Goal: Transaction & Acquisition: Purchase product/service

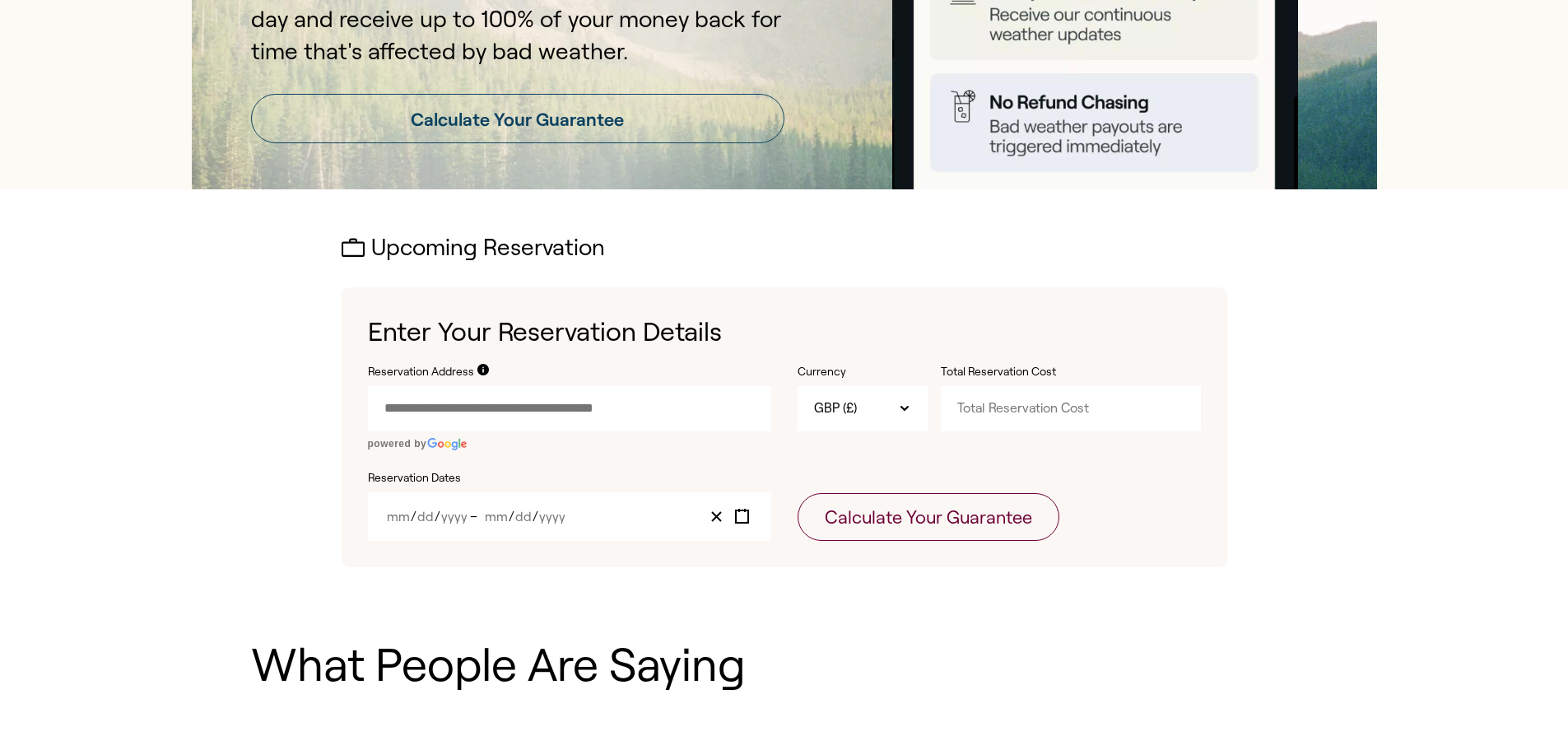
scroll to position [330, 0]
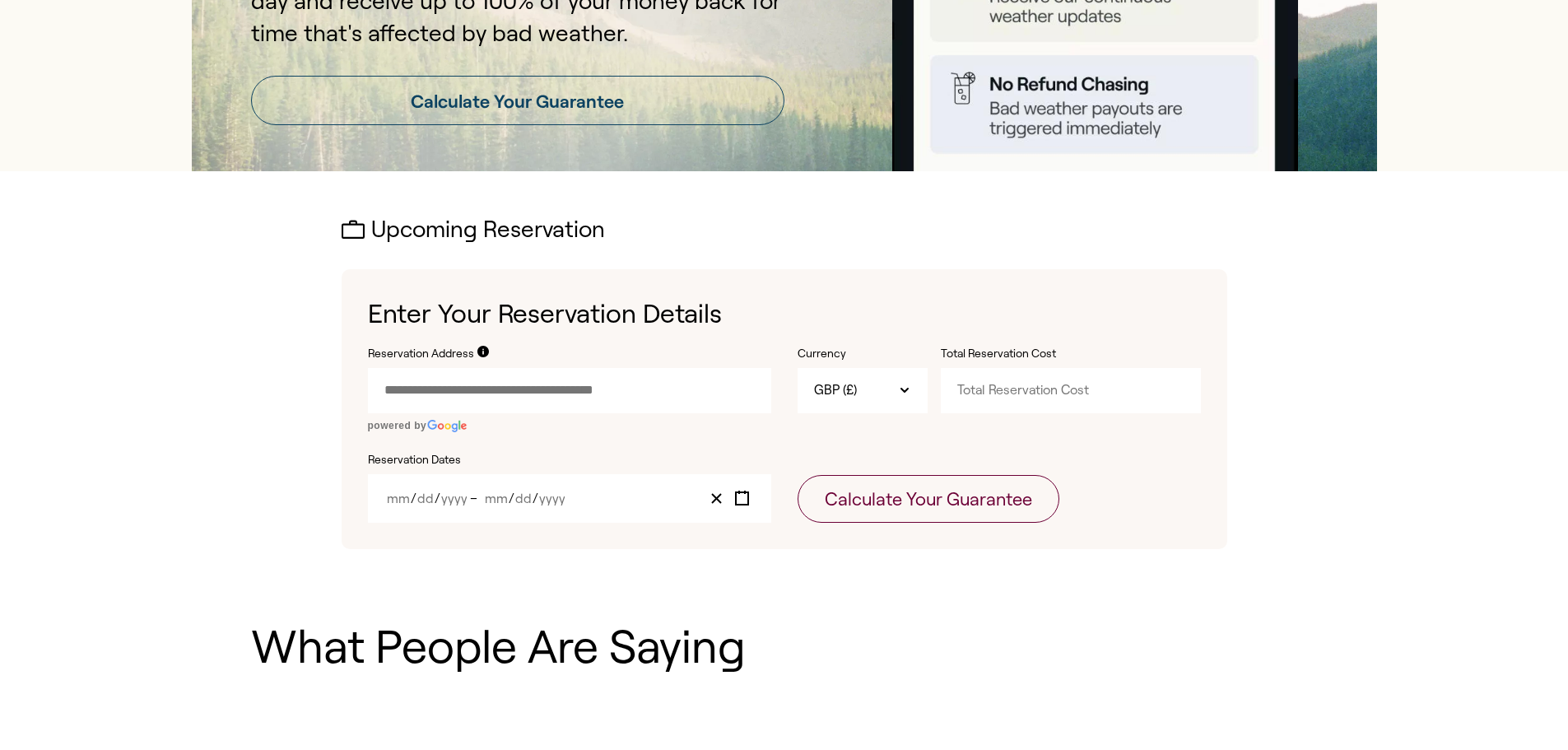
click at [699, 400] on input "Reservation Address" at bounding box center [569, 390] width 403 height 45
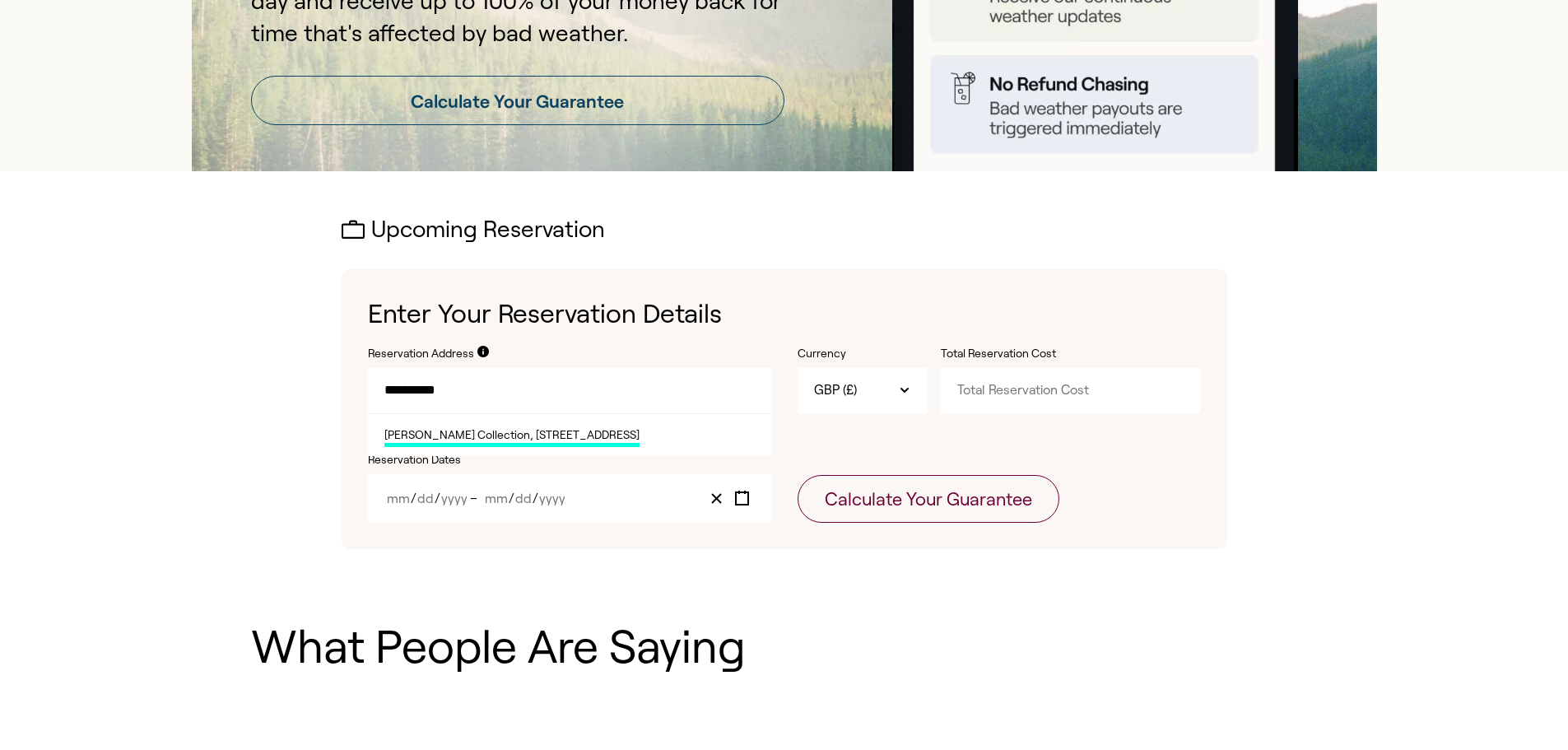
click at [633, 433] on span "[PERSON_NAME] Collection, [STREET_ADDRESS]" at bounding box center [512, 438] width 255 height 21
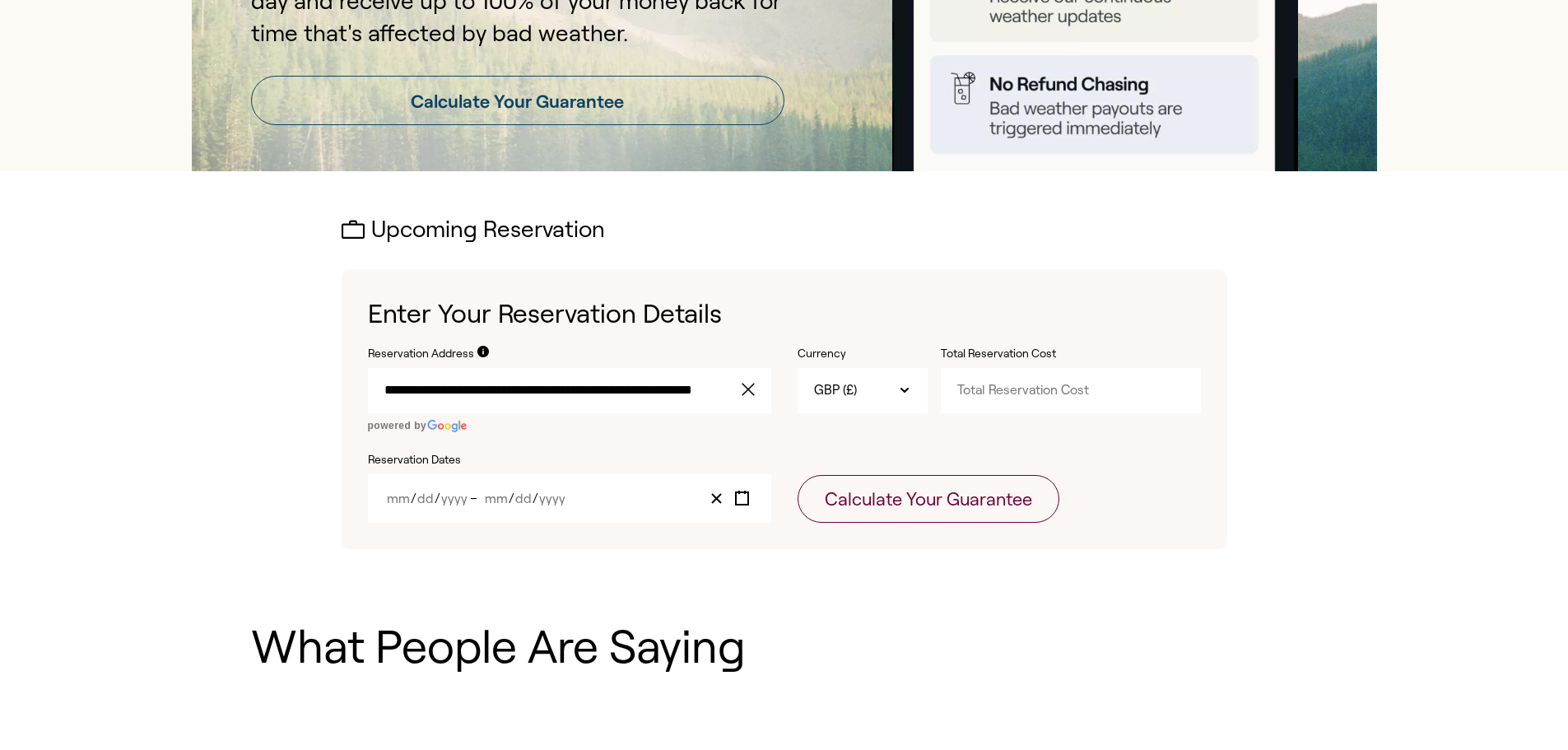
type input "**********"
click at [1006, 395] on input "Total Reservation Cost" at bounding box center [1071, 390] width 260 height 45
click at [1179, 405] on input "Total Reservation Cost" at bounding box center [1071, 390] width 260 height 45
click at [1179, 395] on input "-0.01" at bounding box center [1071, 390] width 260 height 45
type input "-0"
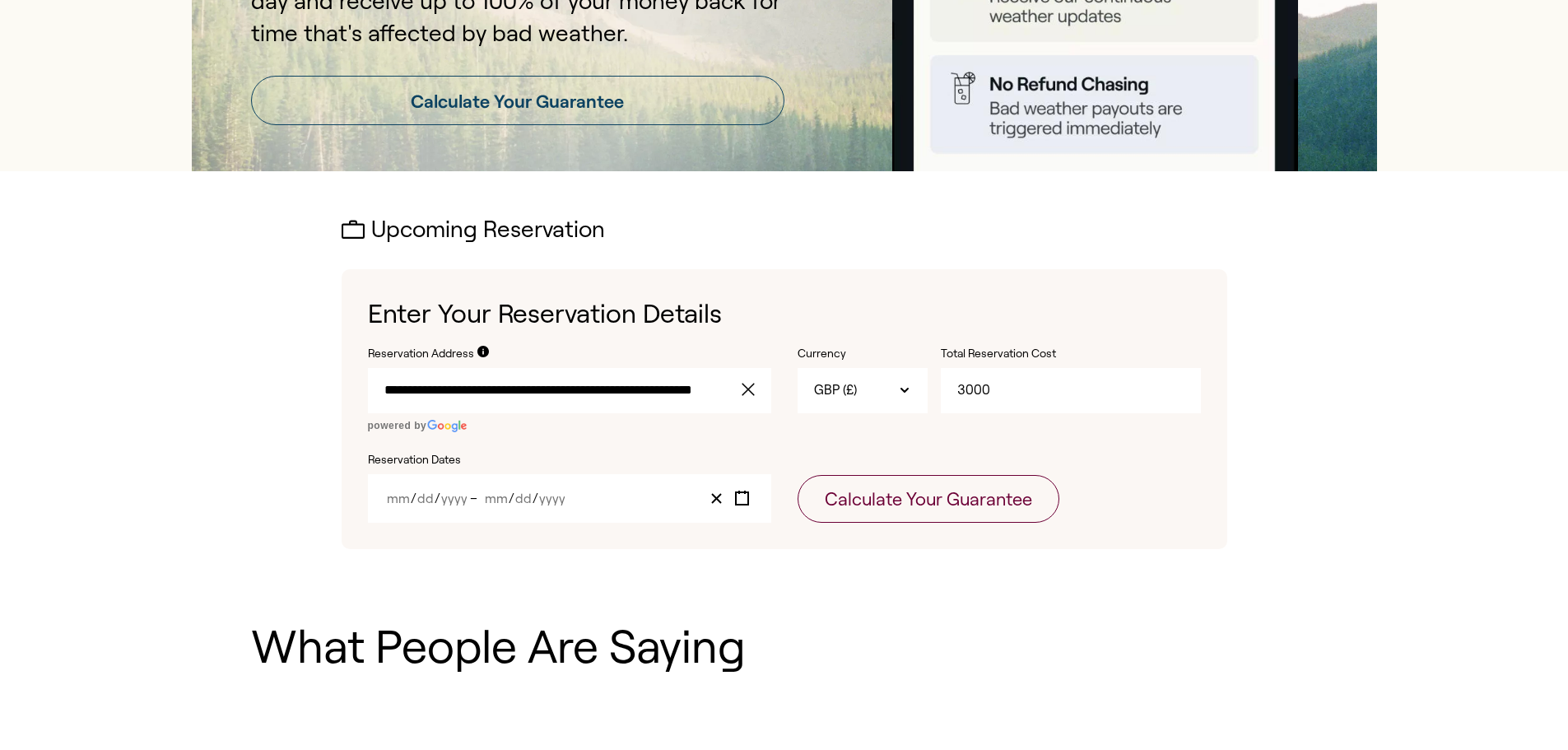
type input "3000"
click at [649, 504] on div "/ / – / /" at bounding box center [569, 498] width 403 height 49
click at [538, 504] on input "Year" at bounding box center [552, 498] width 27 height 14
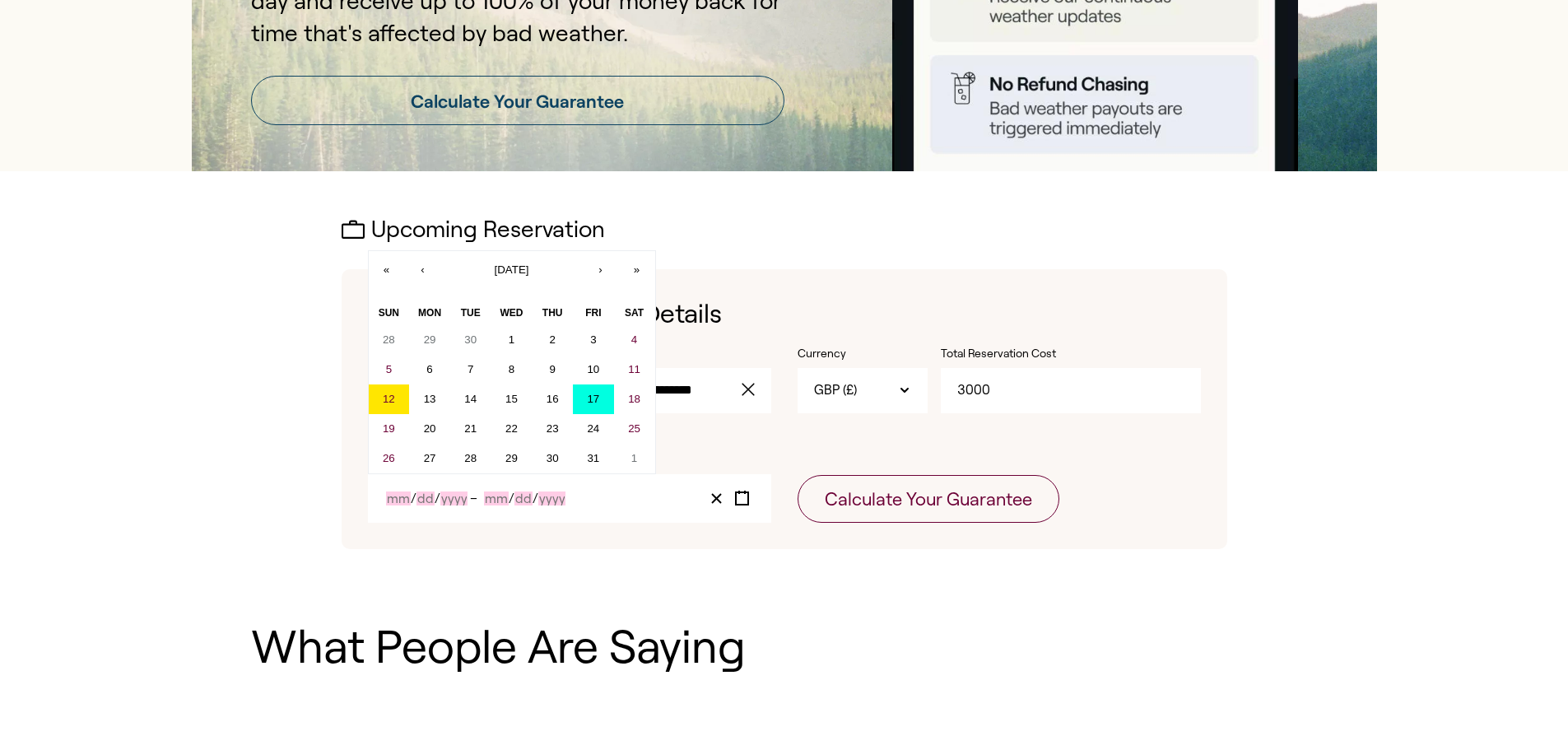
click at [592, 396] on abbr "17" at bounding box center [593, 399] width 12 height 12
click at [594, 405] on abbr "17" at bounding box center [593, 399] width 12 height 12
type input "10"
type input "17"
type input "2025"
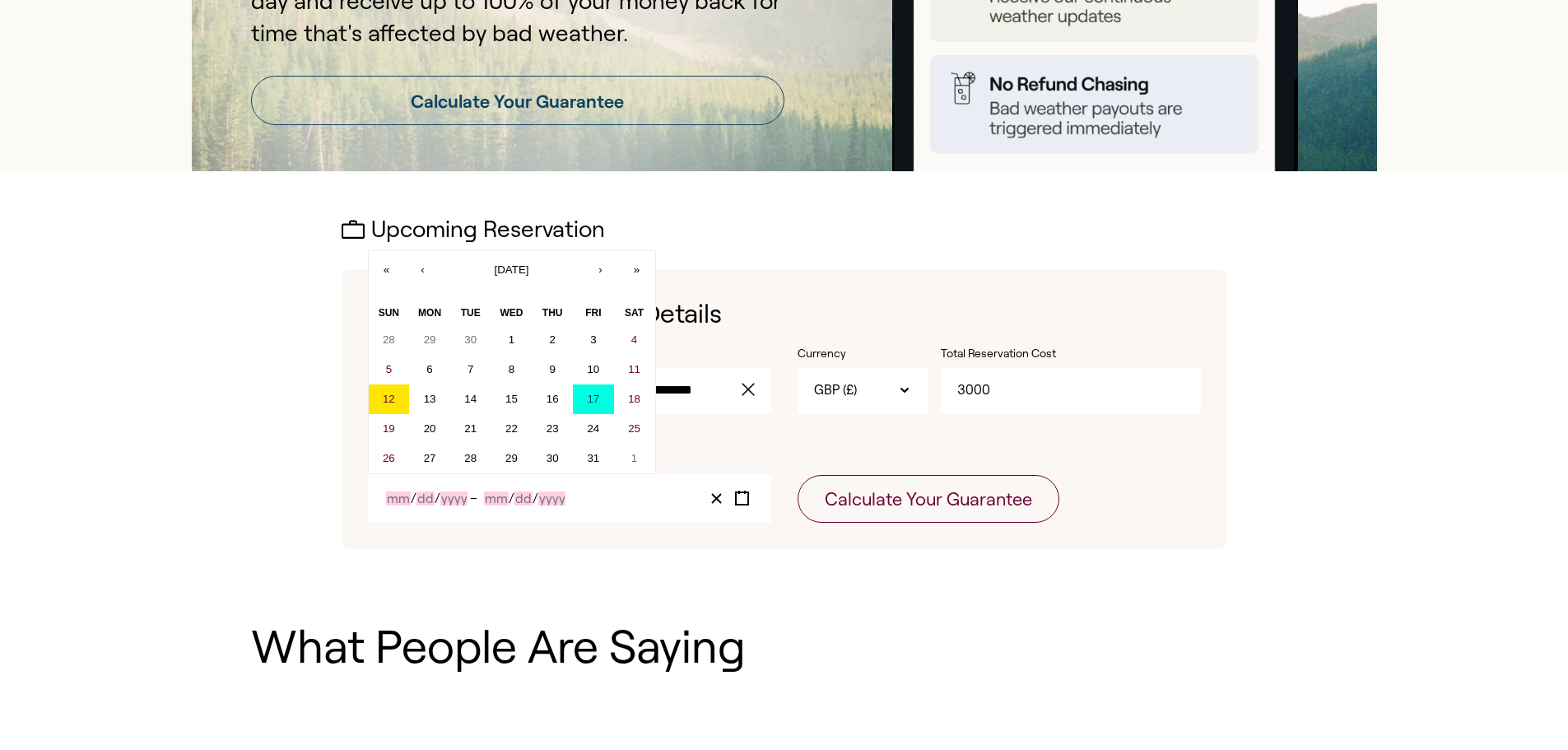
type input "10"
type input "17"
type input "2025"
click at [546, 503] on input "2025" at bounding box center [541, 498] width 33 height 14
click at [599, 438] on button "24" at bounding box center [593, 429] width 41 height 30
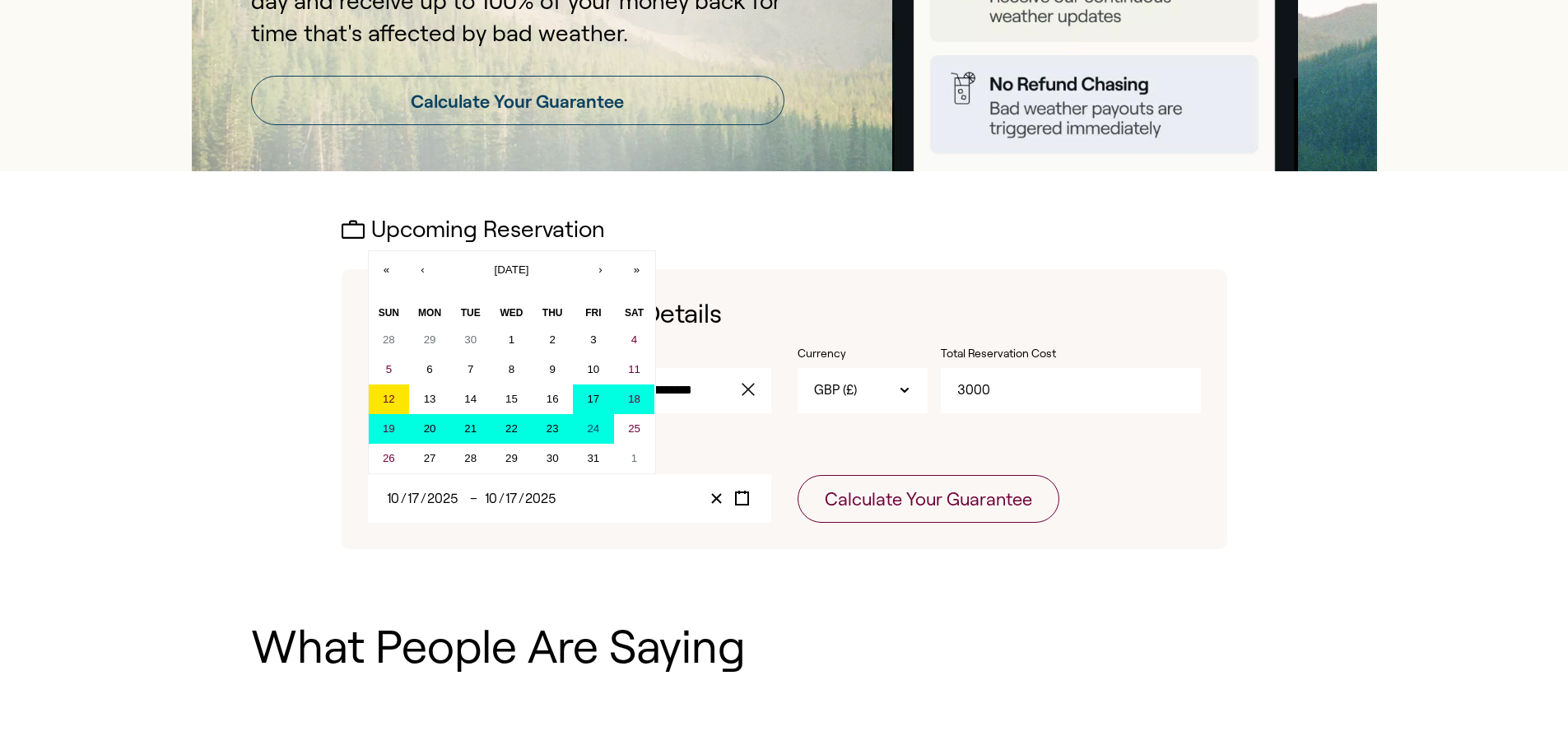
click at [592, 396] on abbr "17" at bounding box center [593, 399] width 12 height 12
type input "24"
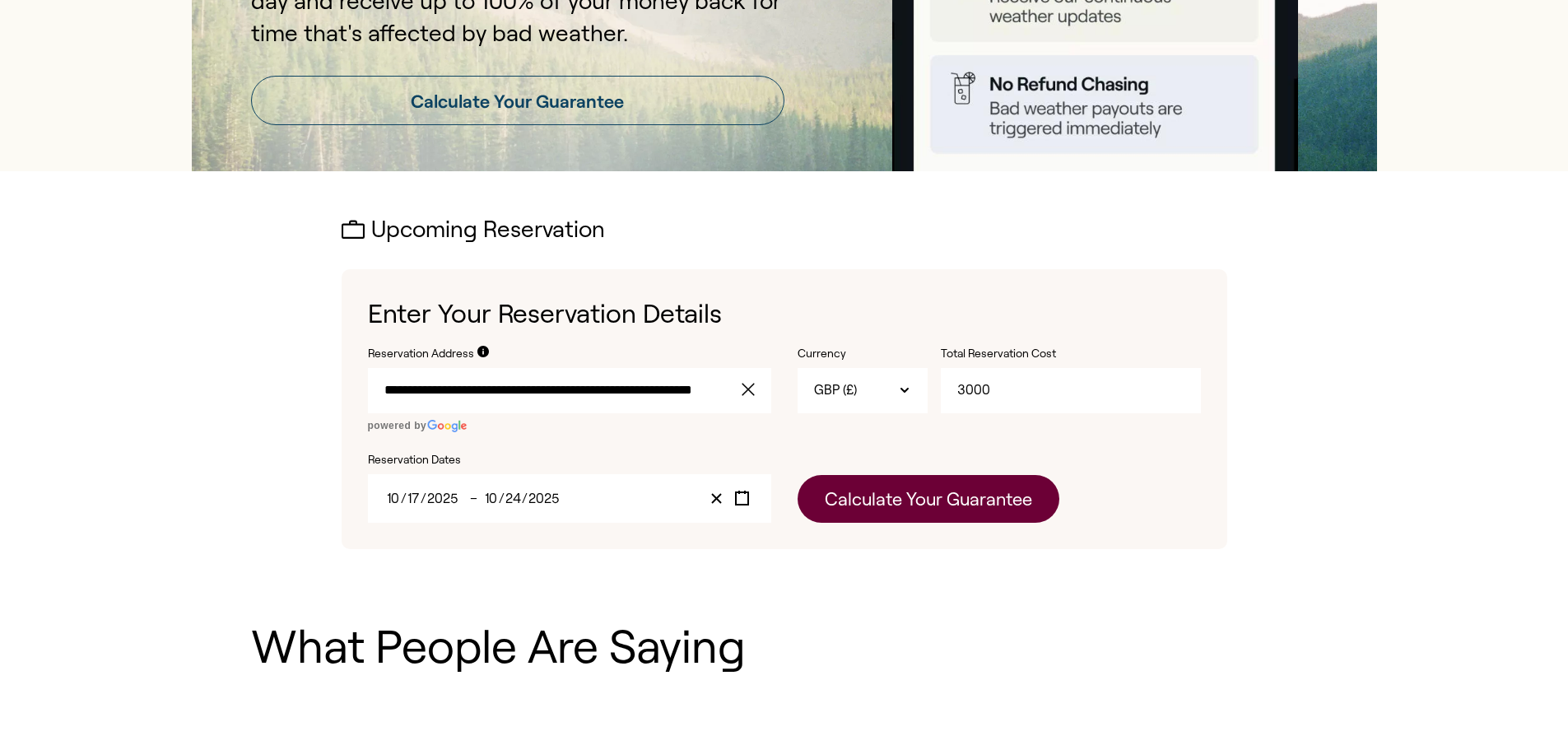
click at [866, 510] on button "Calculate Your Guarantee" at bounding box center [929, 499] width 262 height 48
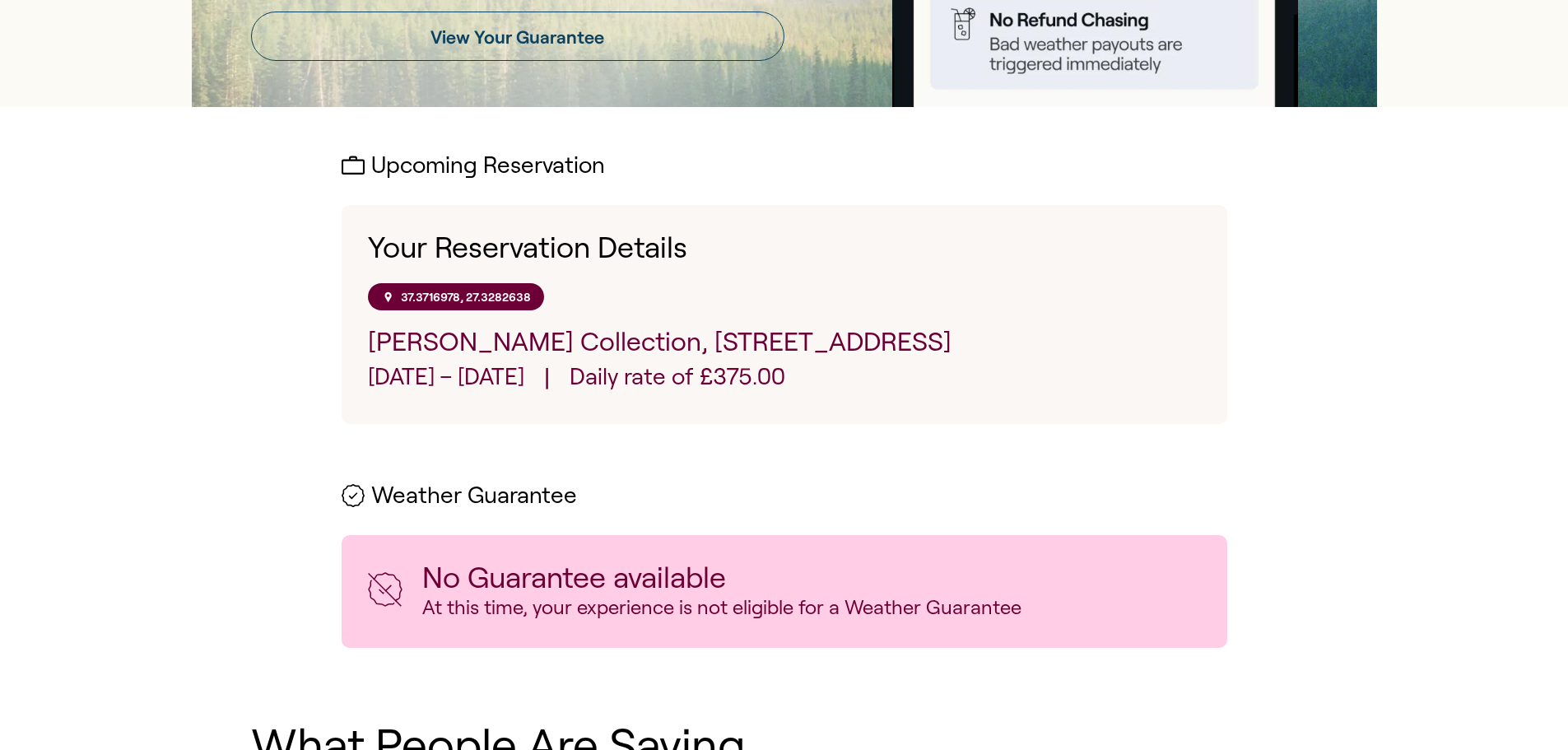
scroll to position [412, 0]
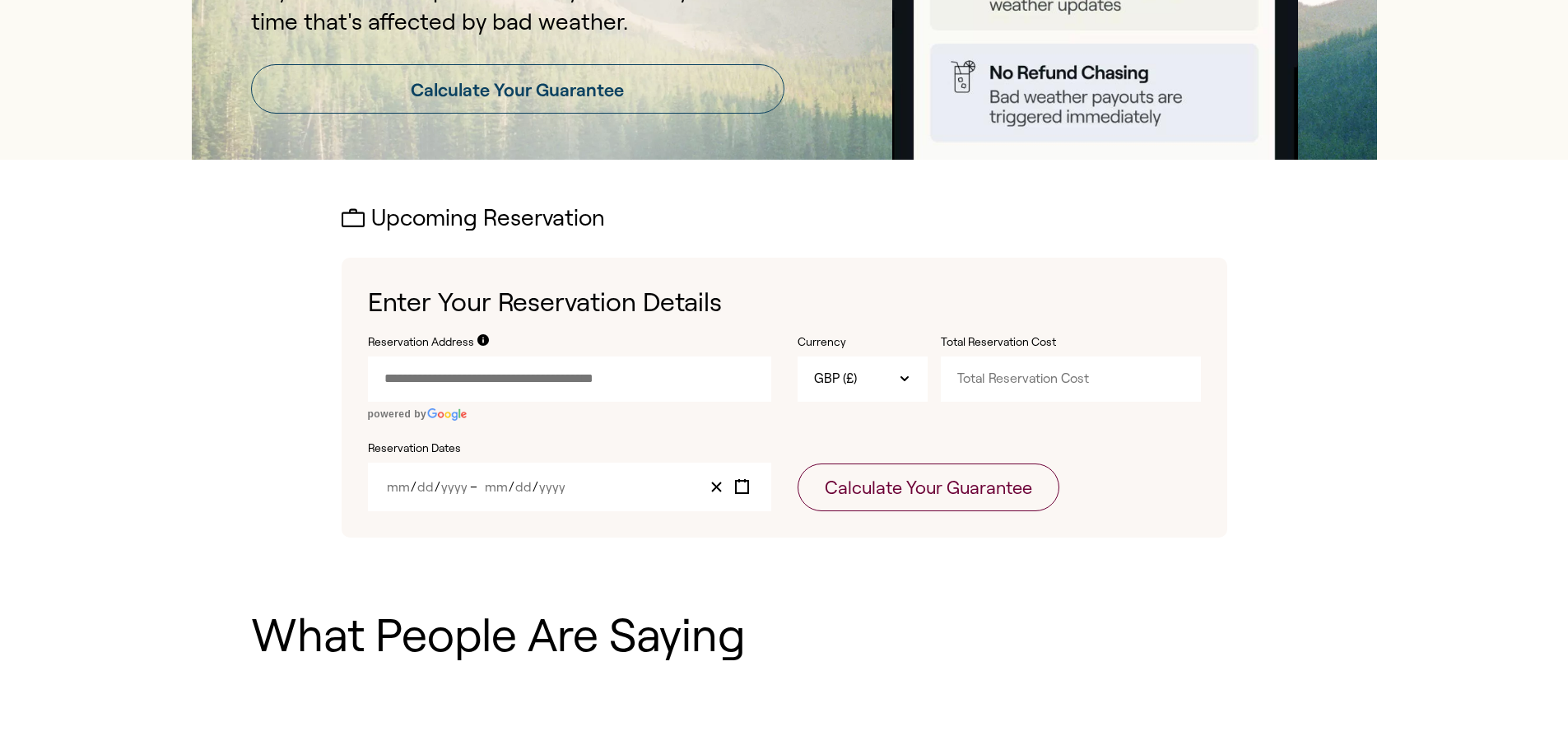
scroll to position [330, 0]
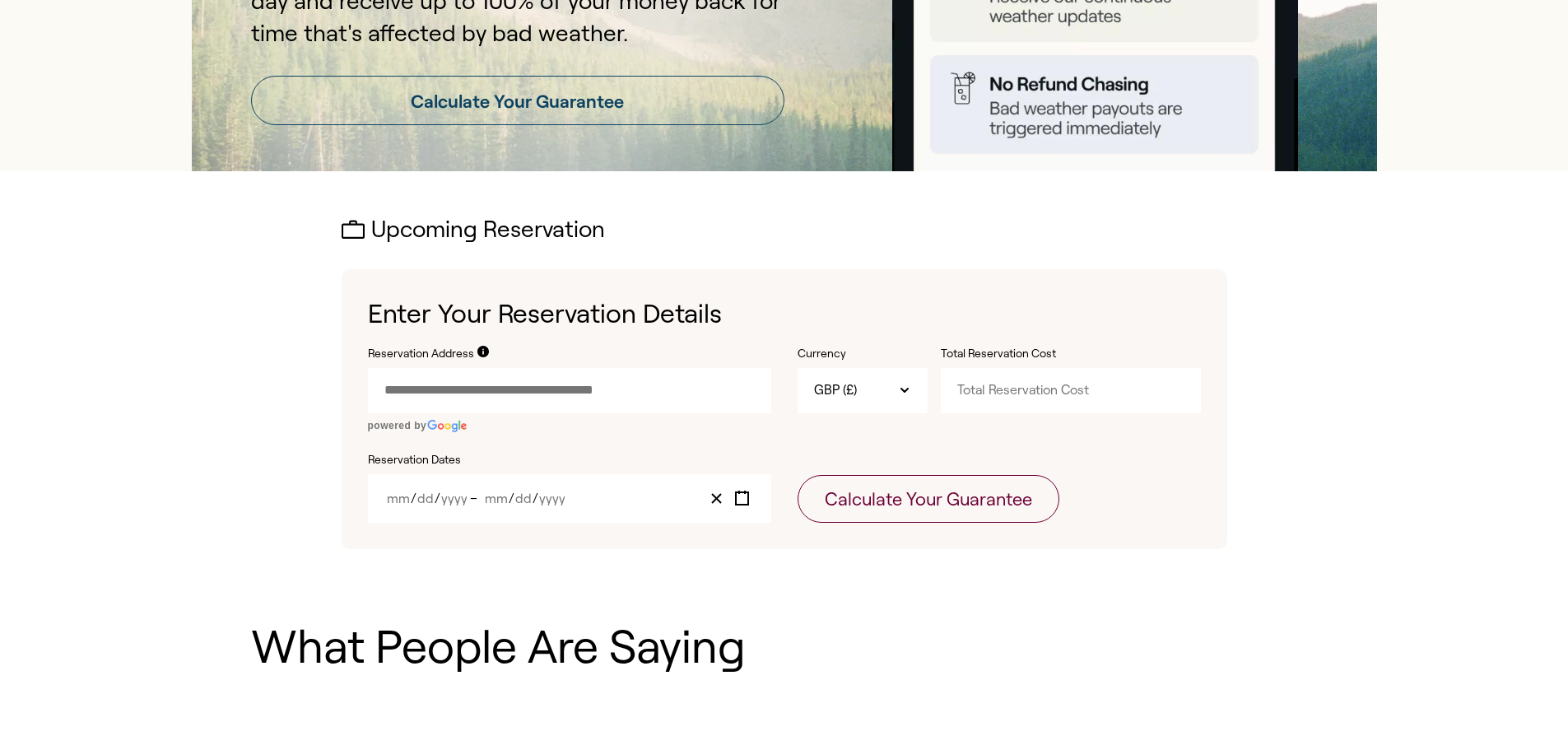
click at [574, 402] on input "Reservation Address" at bounding box center [569, 390] width 403 height 45
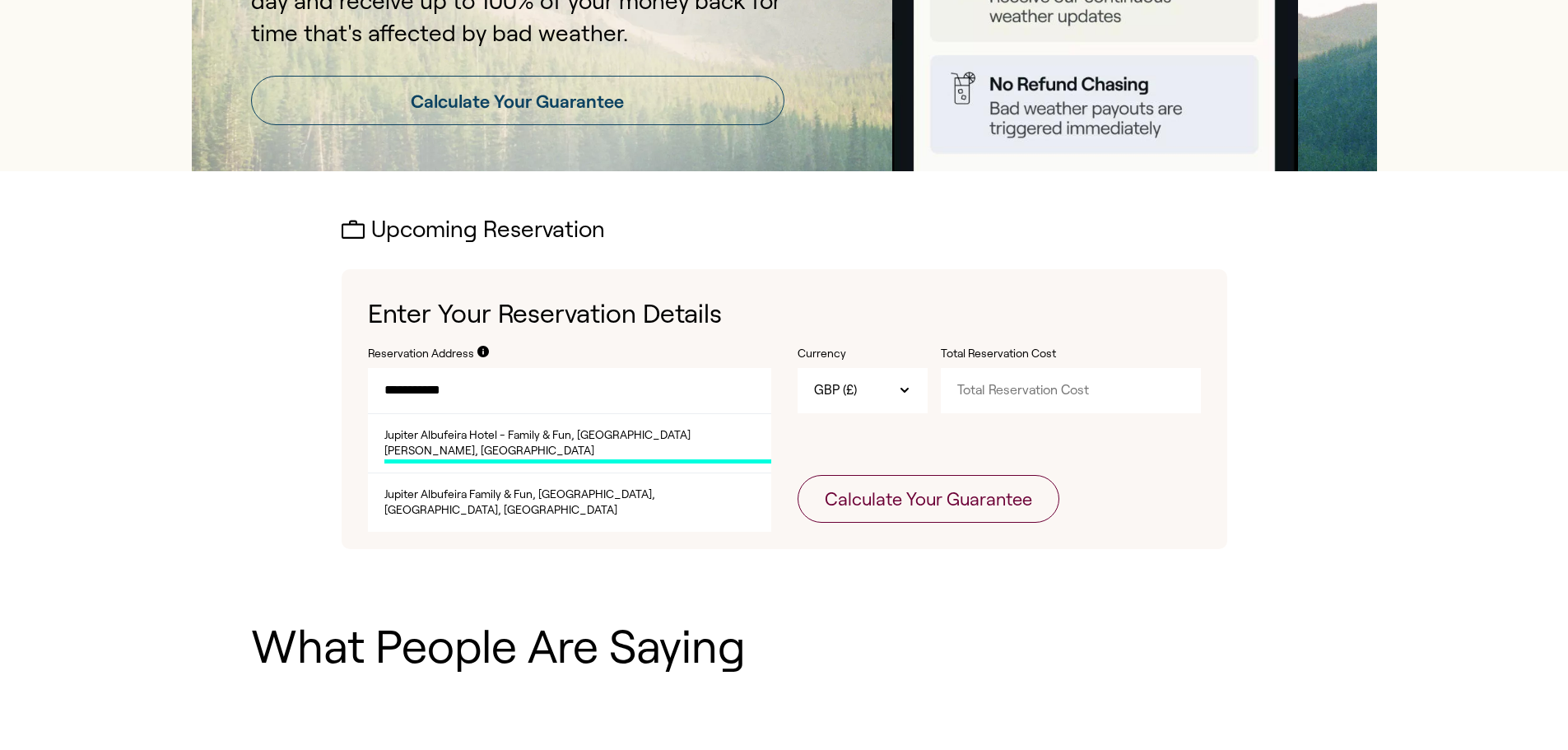
click at [593, 429] on span "Jupiter Albufeira Hotel - Family & Fun, [GEOGRAPHIC_DATA][PERSON_NAME], [GEOGRA…" at bounding box center [578, 445] width 387 height 36
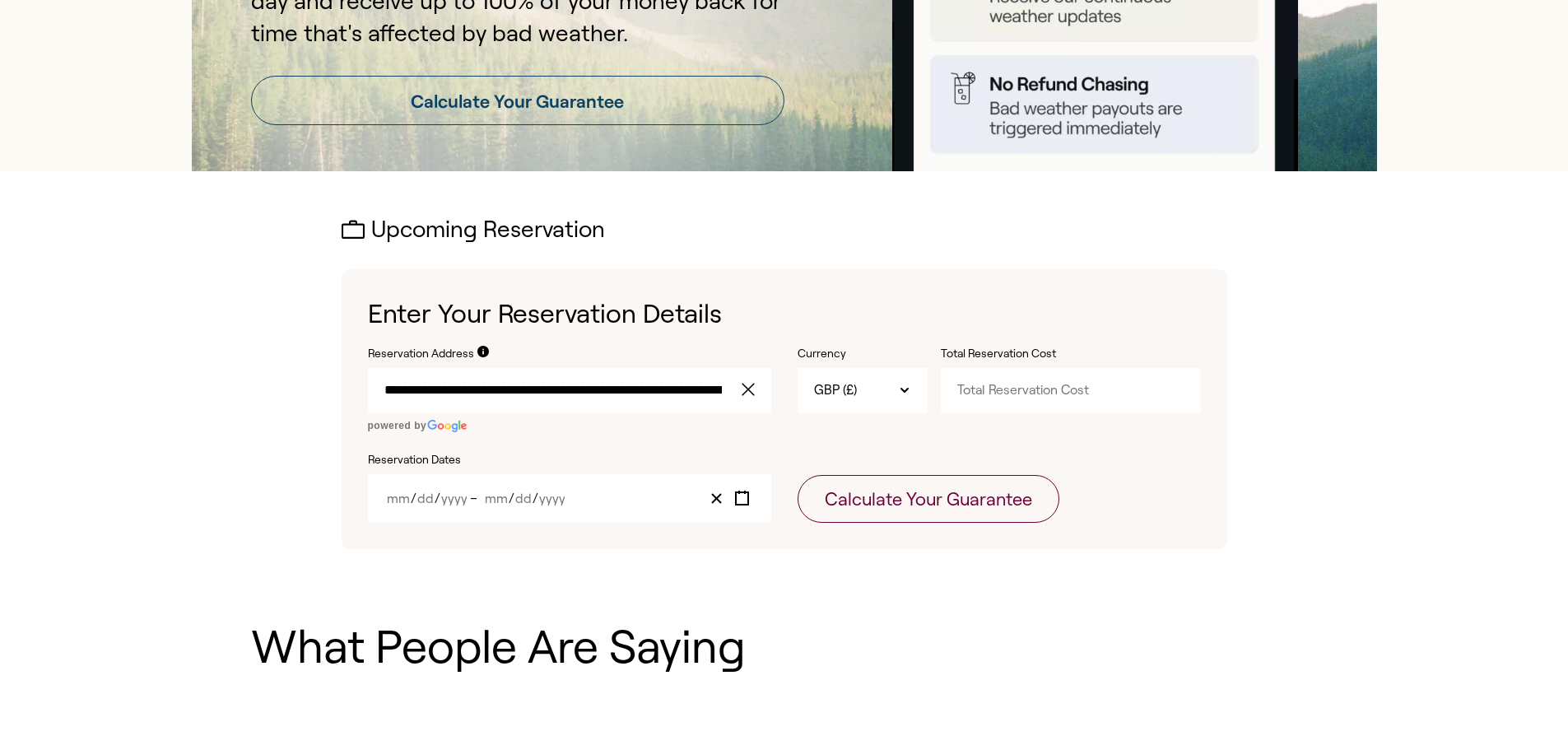
type input "**********"
click at [1039, 387] on input "Total Reservation Cost" at bounding box center [1071, 390] width 260 height 45
type input "2"
type input "3000"
click at [652, 501] on div "/ / – / /" at bounding box center [569, 498] width 403 height 49
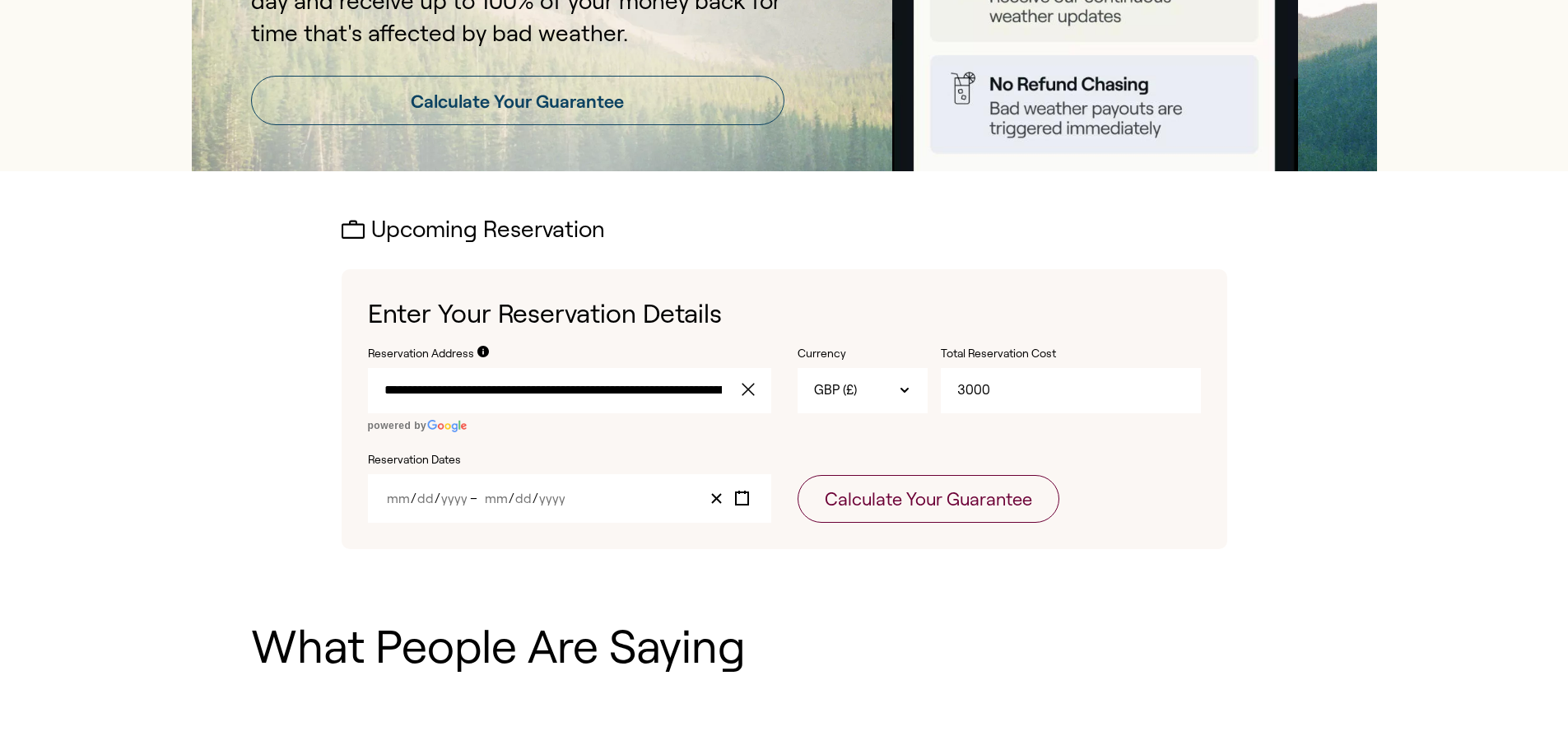
click at [504, 497] on input "Month" at bounding box center [496, 498] width 25 height 14
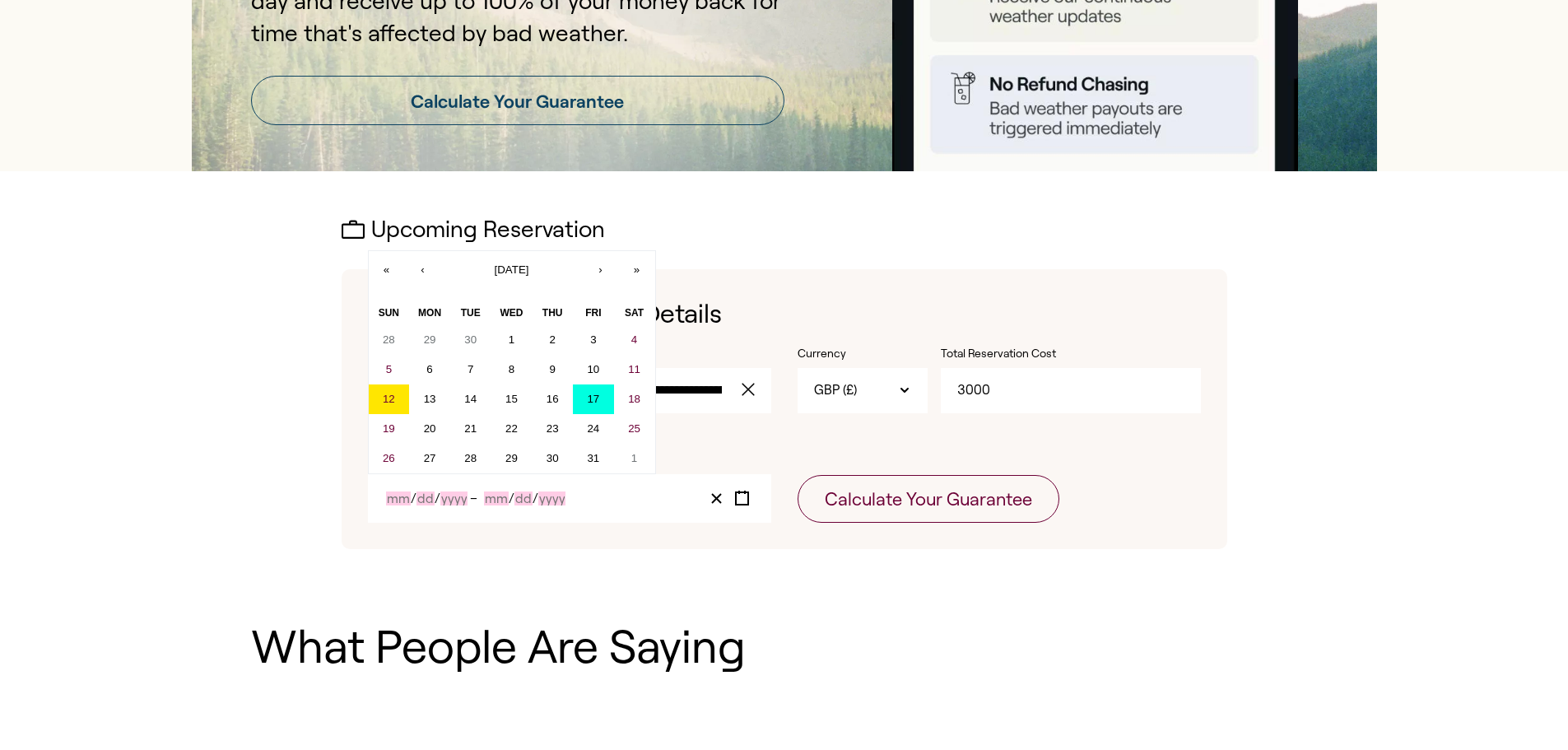
click at [592, 395] on abbr "17" at bounding box center [593, 399] width 12 height 12
click at [597, 402] on abbr "17" at bounding box center [593, 399] width 12 height 12
type input "10"
type input "17"
type input "2025"
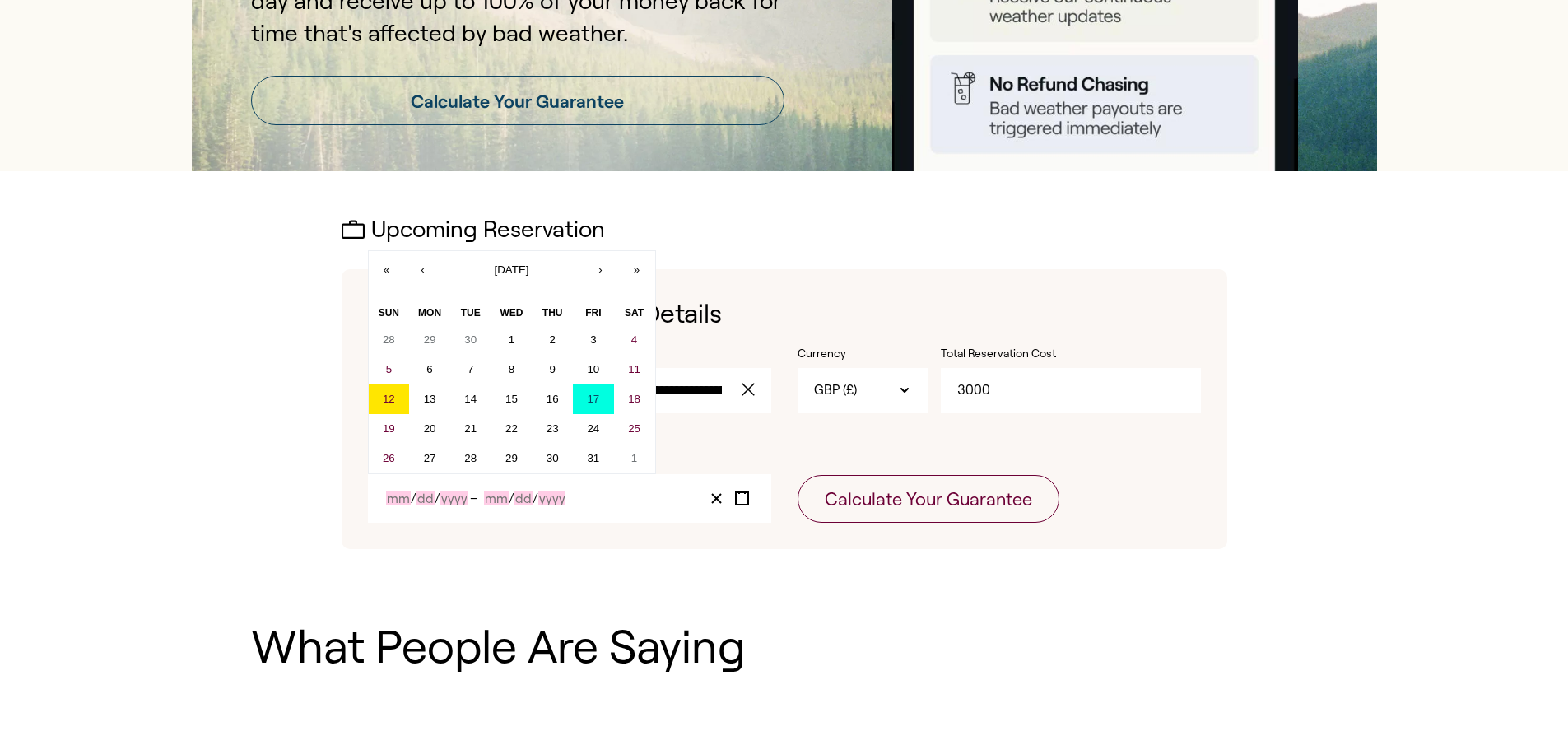
type input "10"
type input "17"
type input "2025"
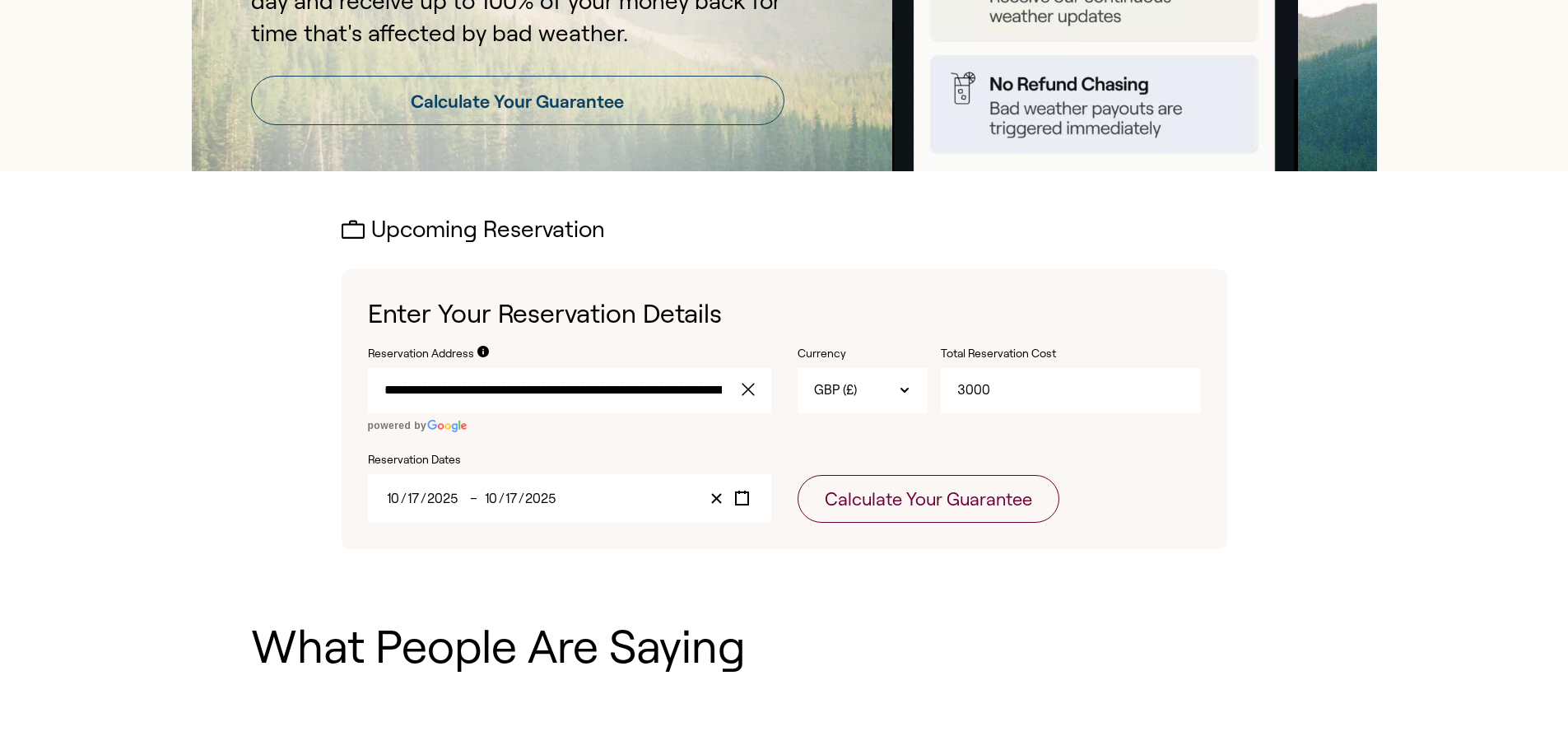
click at [581, 496] on div "[DATE] [DATE] – [DATE] [DATE]" at bounding box center [569, 498] width 403 height 49
drag, startPoint x: 510, startPoint y: 483, endPoint x: 519, endPoint y: 493, distance: 13.5
click at [511, 483] on div "[DATE] [DATE] – [DATE] [DATE]" at bounding box center [569, 498] width 403 height 49
click at [521, 495] on span "/" at bounding box center [521, 498] width 6 height 14
click at [663, 498] on div "[DATE] [DATE] – [DATE] [DATE]" at bounding box center [569, 498] width 403 height 49
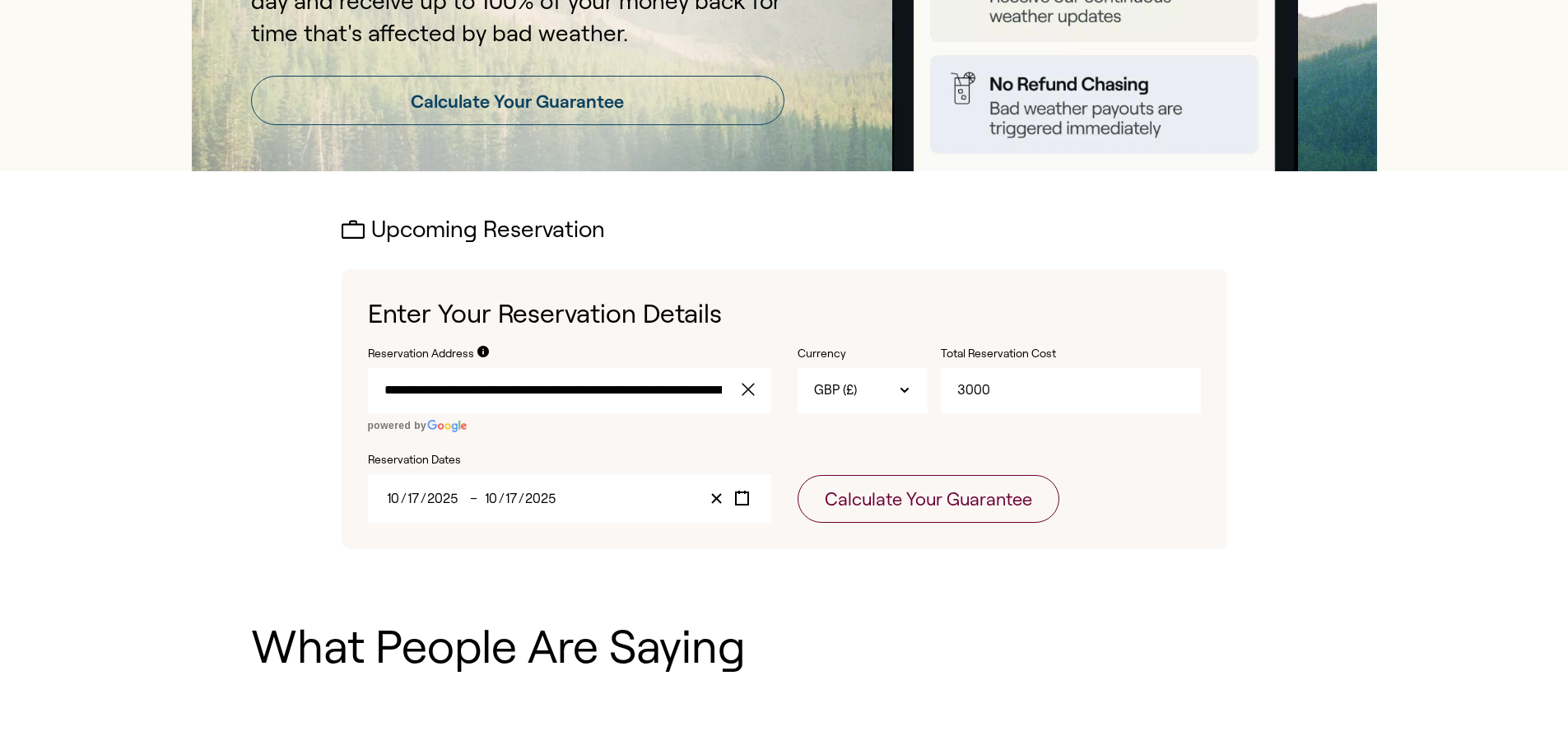
click at [457, 504] on input "2025" at bounding box center [442, 498] width 33 height 14
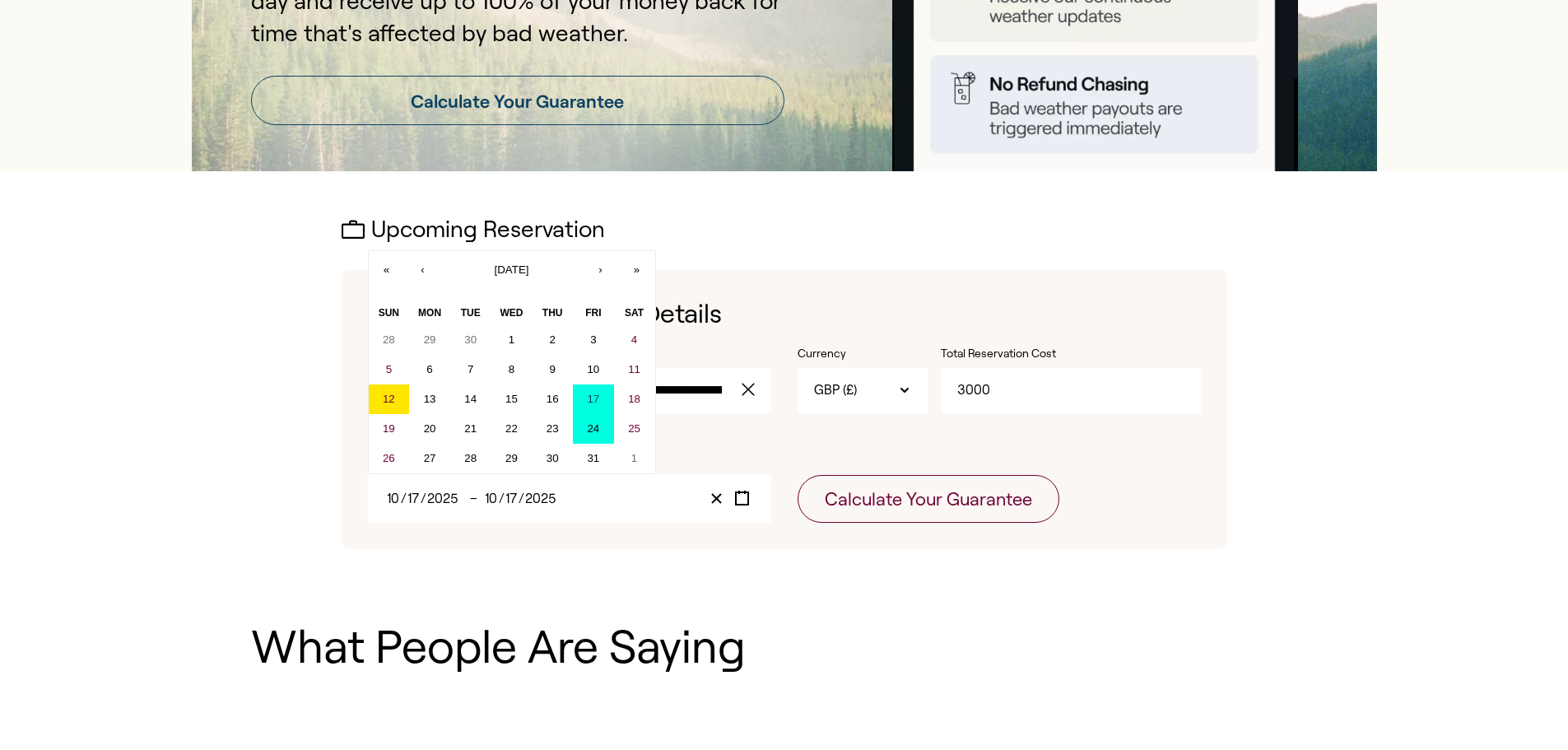
click at [591, 436] on button "24" at bounding box center [593, 429] width 41 height 30
click at [591, 432] on abbr "24" at bounding box center [593, 428] width 12 height 12
type input "24"
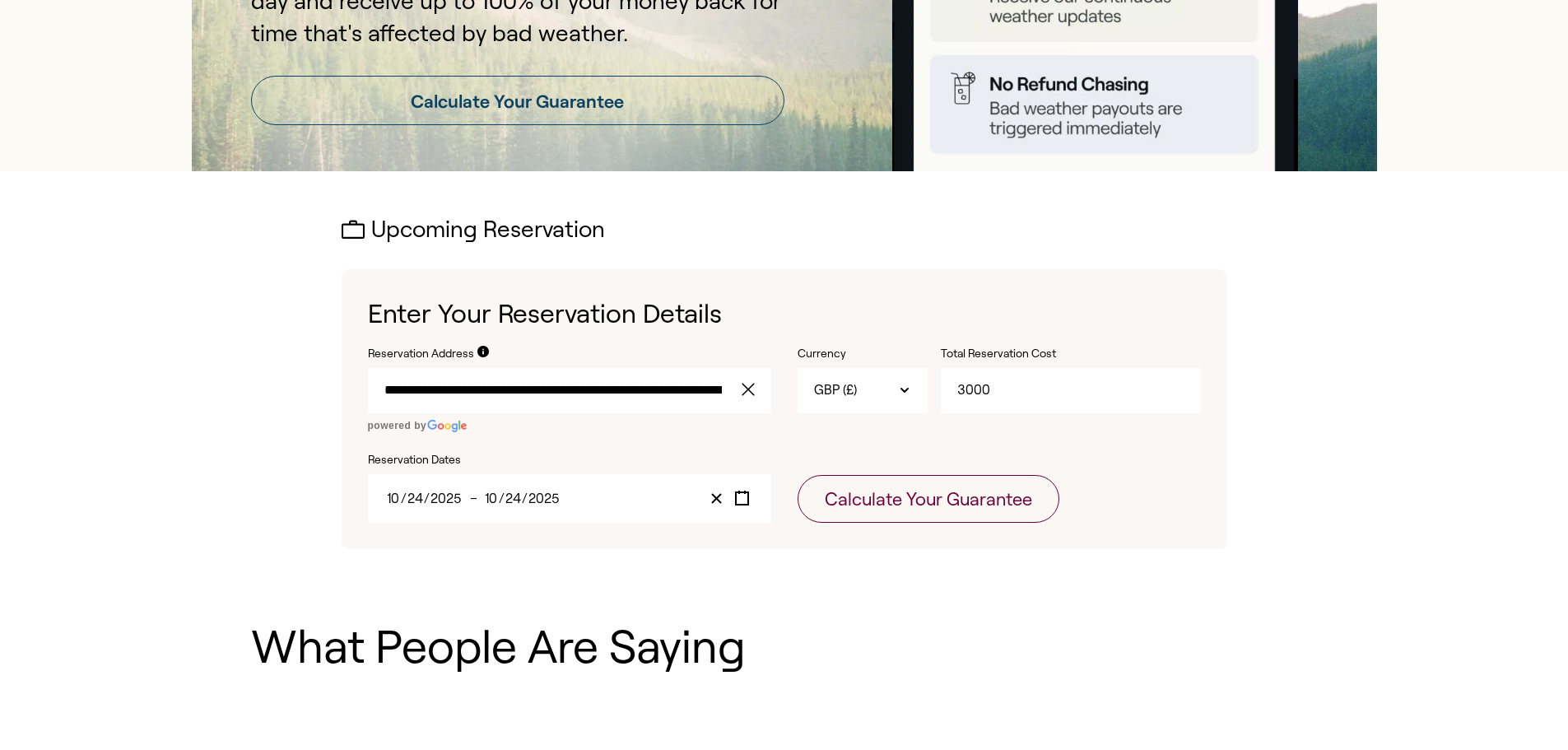
click at [573, 504] on div "[DATE] [DATE] – [DATE] [DATE]" at bounding box center [569, 498] width 403 height 49
click at [512, 497] on input "24" at bounding box center [513, 498] width 17 height 14
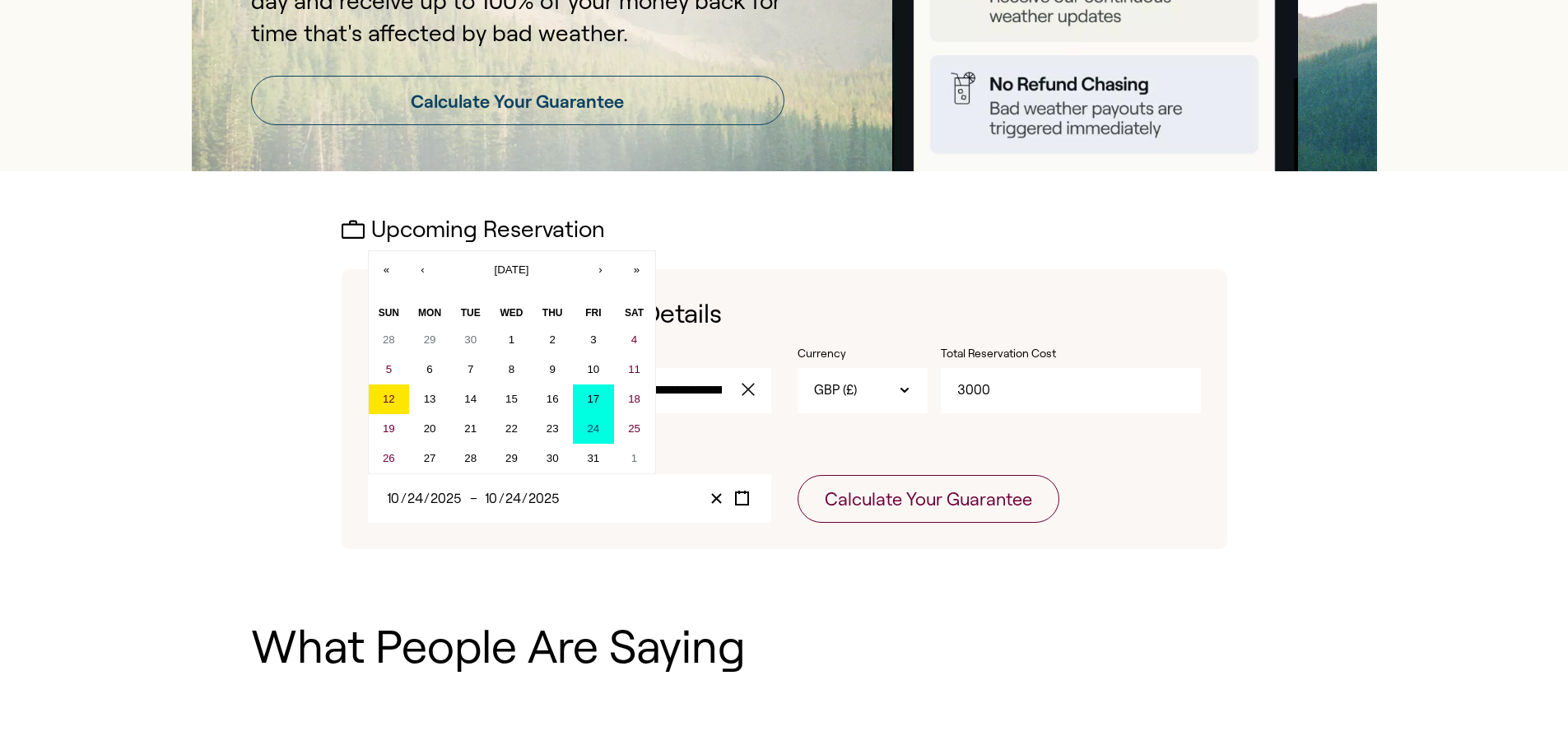
click at [598, 402] on abbr "17" at bounding box center [593, 399] width 12 height 12
type input "17"
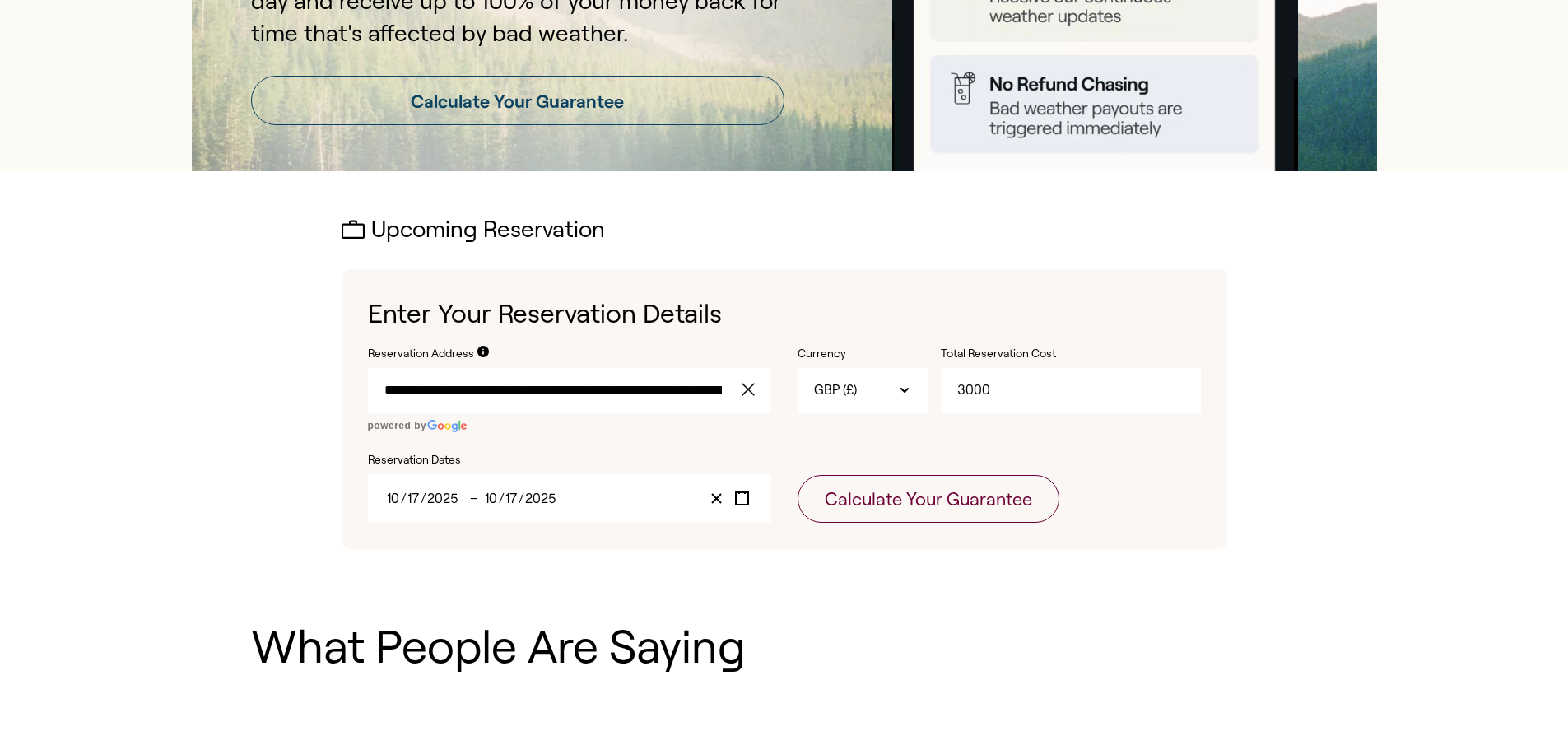
click at [532, 500] on input "2025" at bounding box center [541, 498] width 33 height 14
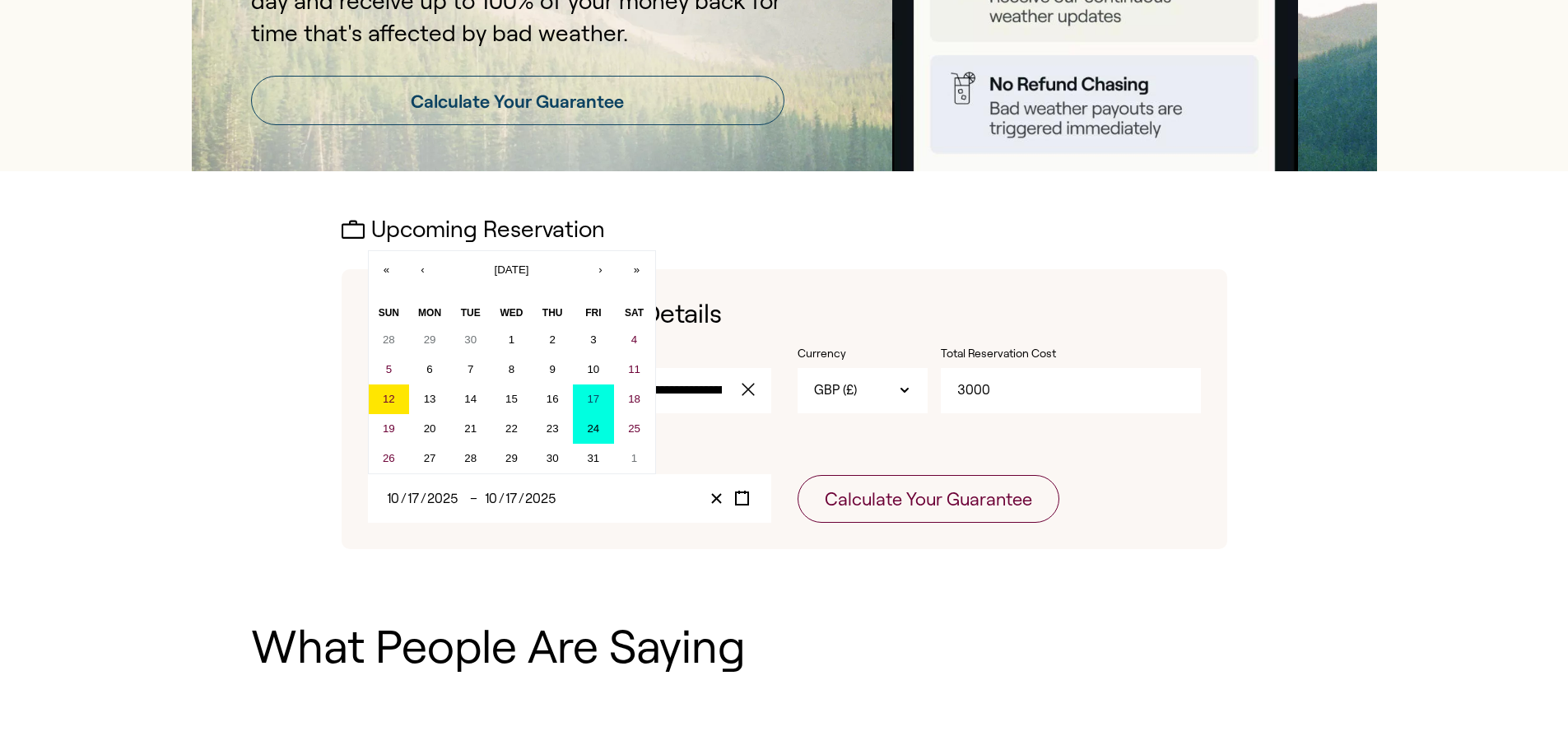
drag, startPoint x: 400, startPoint y: 403, endPoint x: 593, endPoint y: 443, distance: 197.1
click at [593, 443] on div "28 29 30 1 2 3 4 5 6 7 8 9 10 11 12 13 14 15 16 17 18 19 20 21 22 23 24 25 26 2…" at bounding box center [512, 399] width 287 height 148
click at [594, 440] on button "24" at bounding box center [593, 429] width 41 height 30
click at [597, 408] on button "17" at bounding box center [593, 399] width 41 height 30
type input "24"
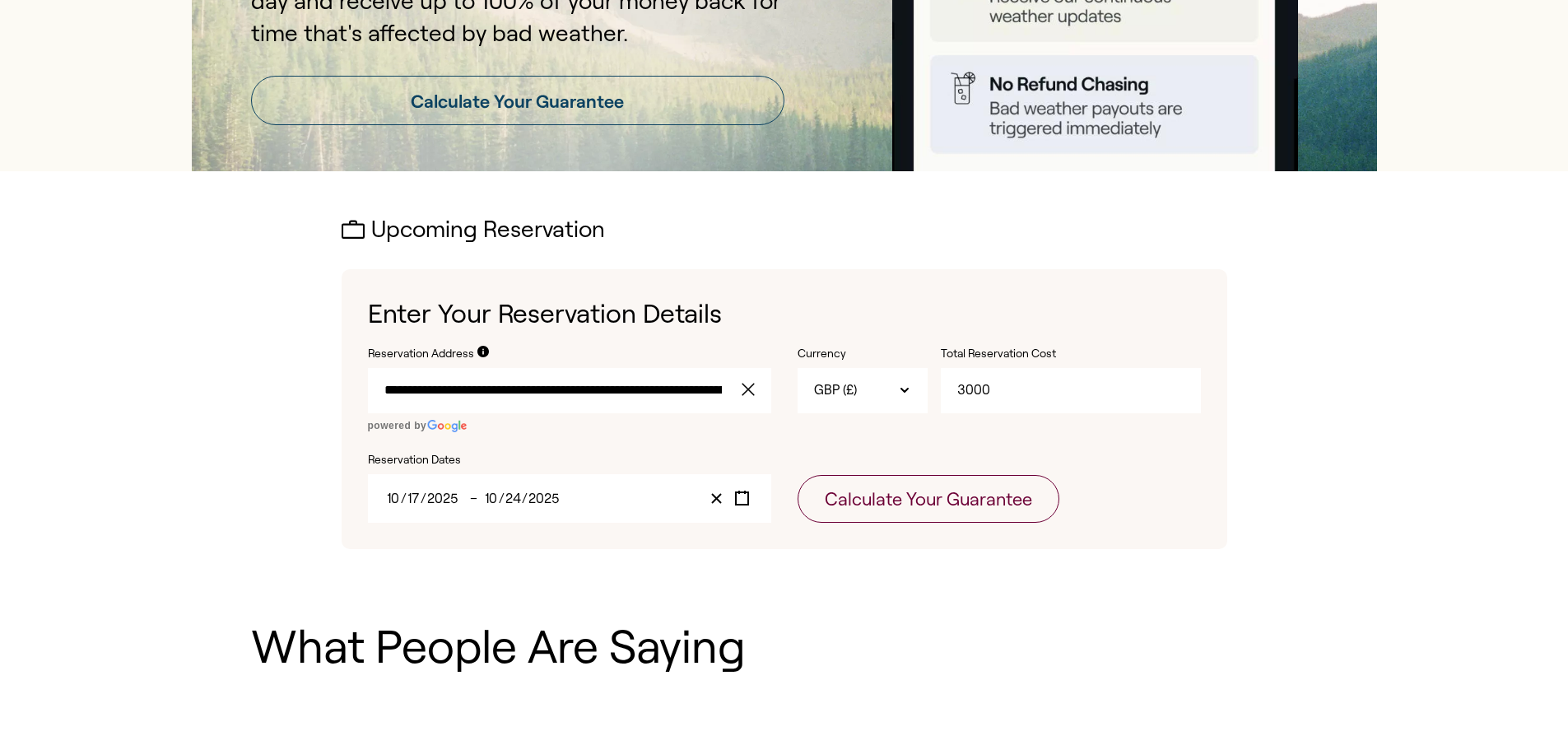
click at [550, 492] on input "2025" at bounding box center [543, 498] width 33 height 14
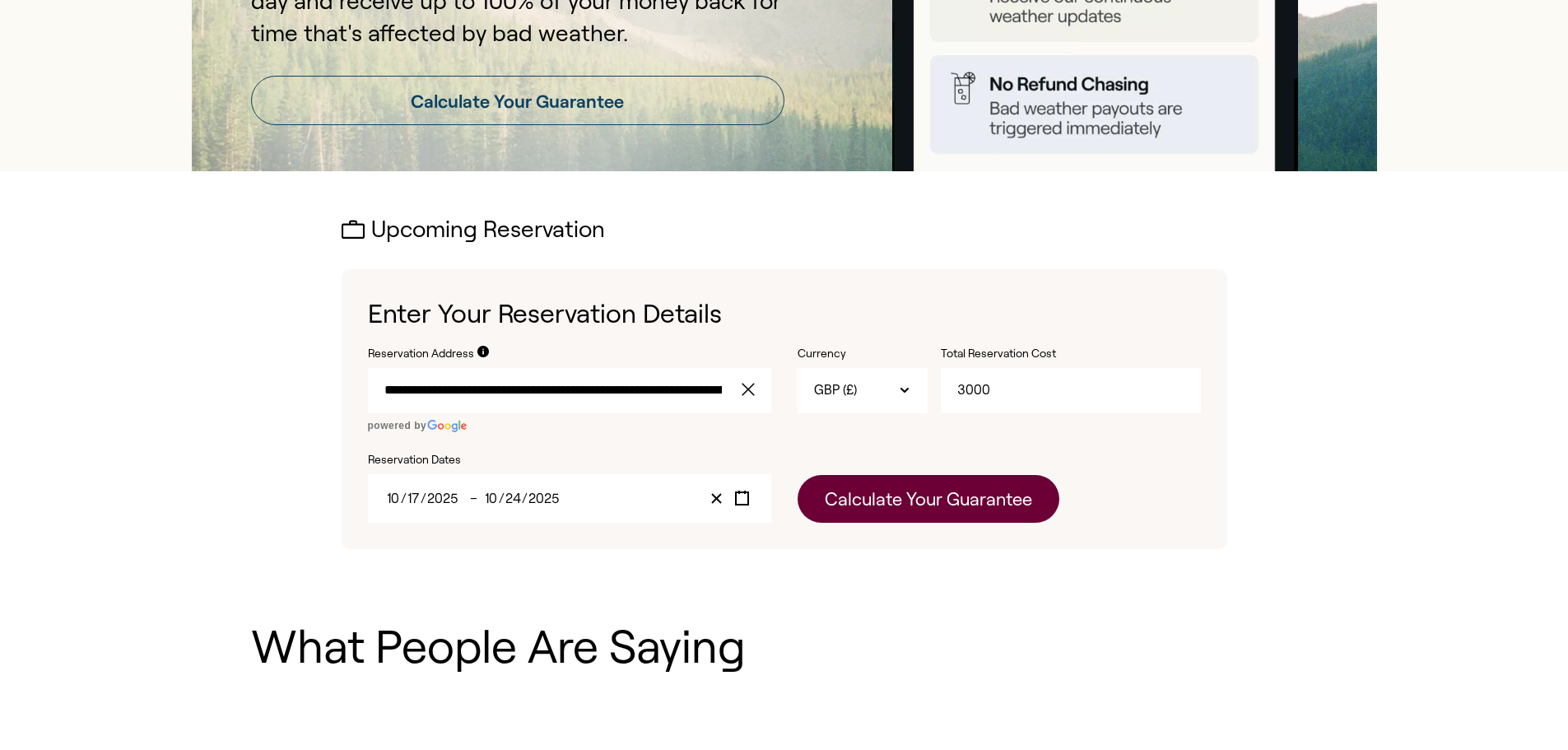
click at [879, 511] on button "Calculate Your Guarantee" at bounding box center [929, 499] width 262 height 48
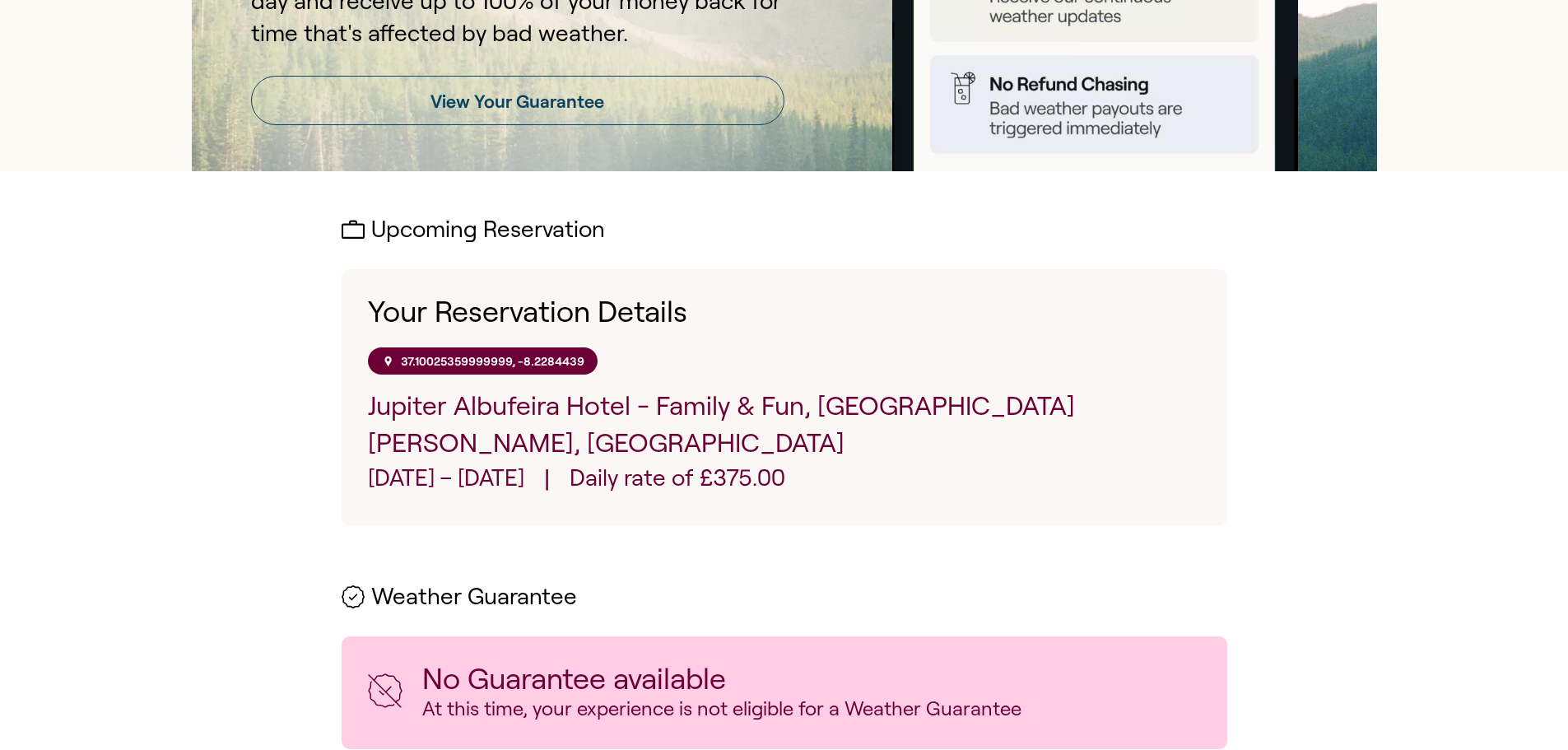
scroll to position [412, 0]
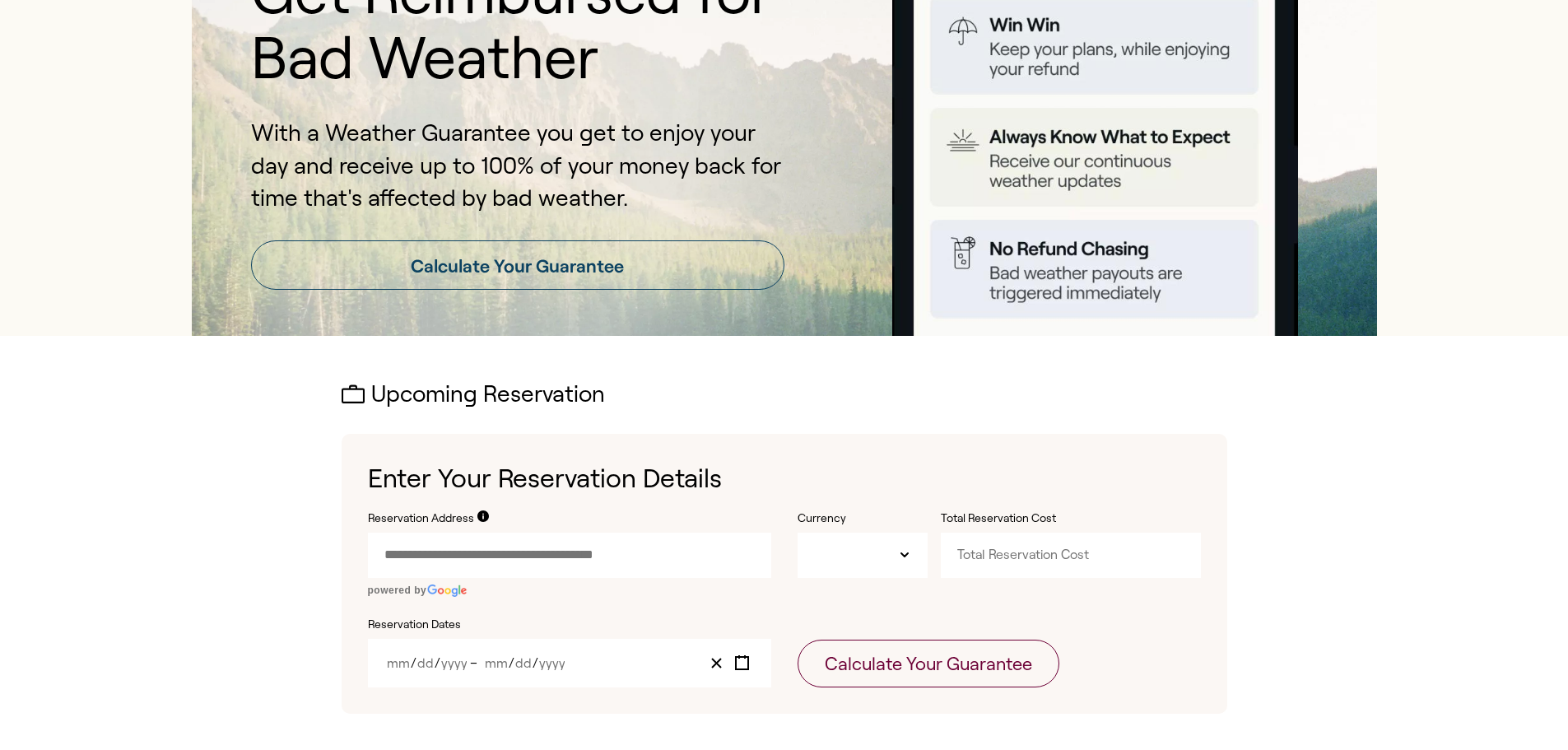
type input "GBP"
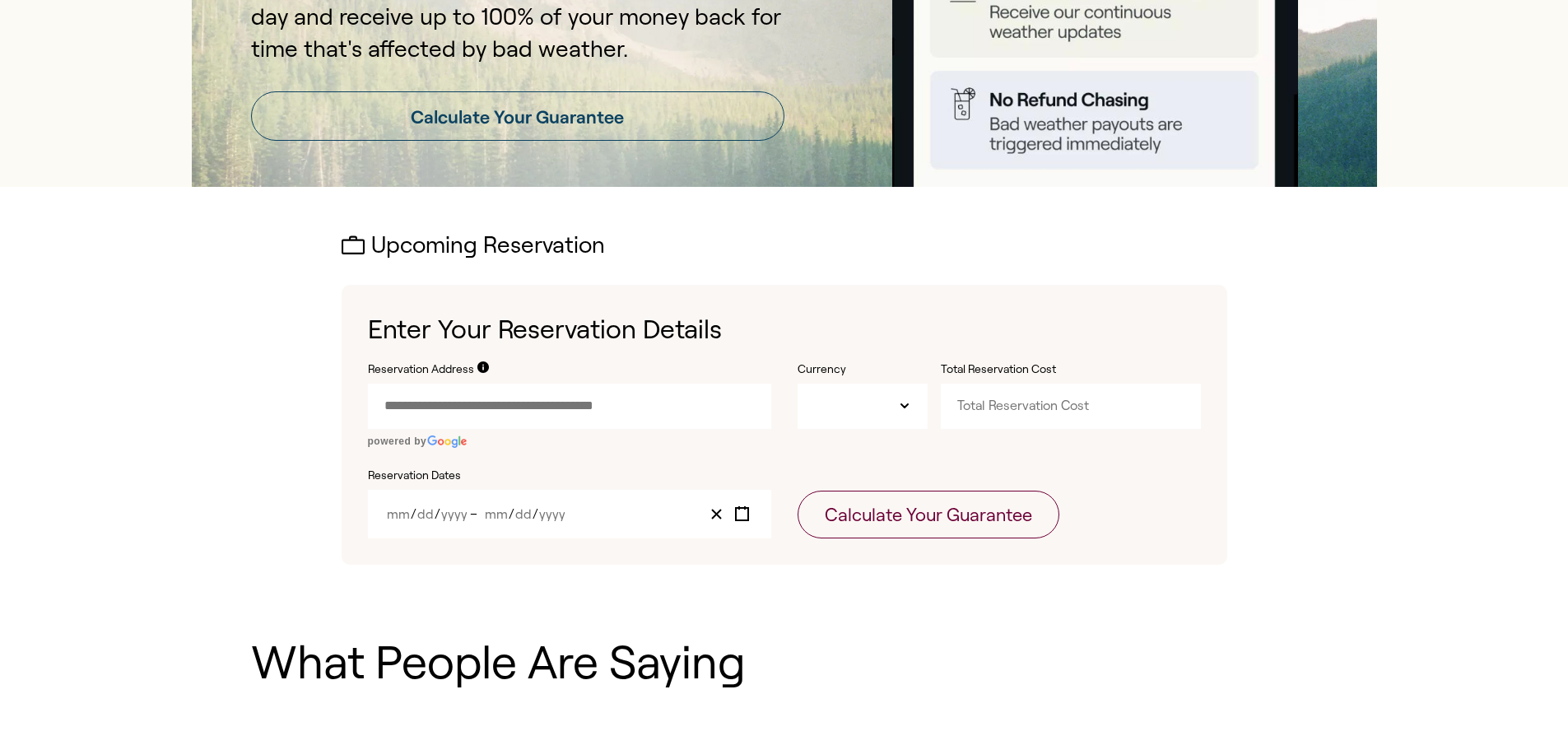
scroll to position [330, 0]
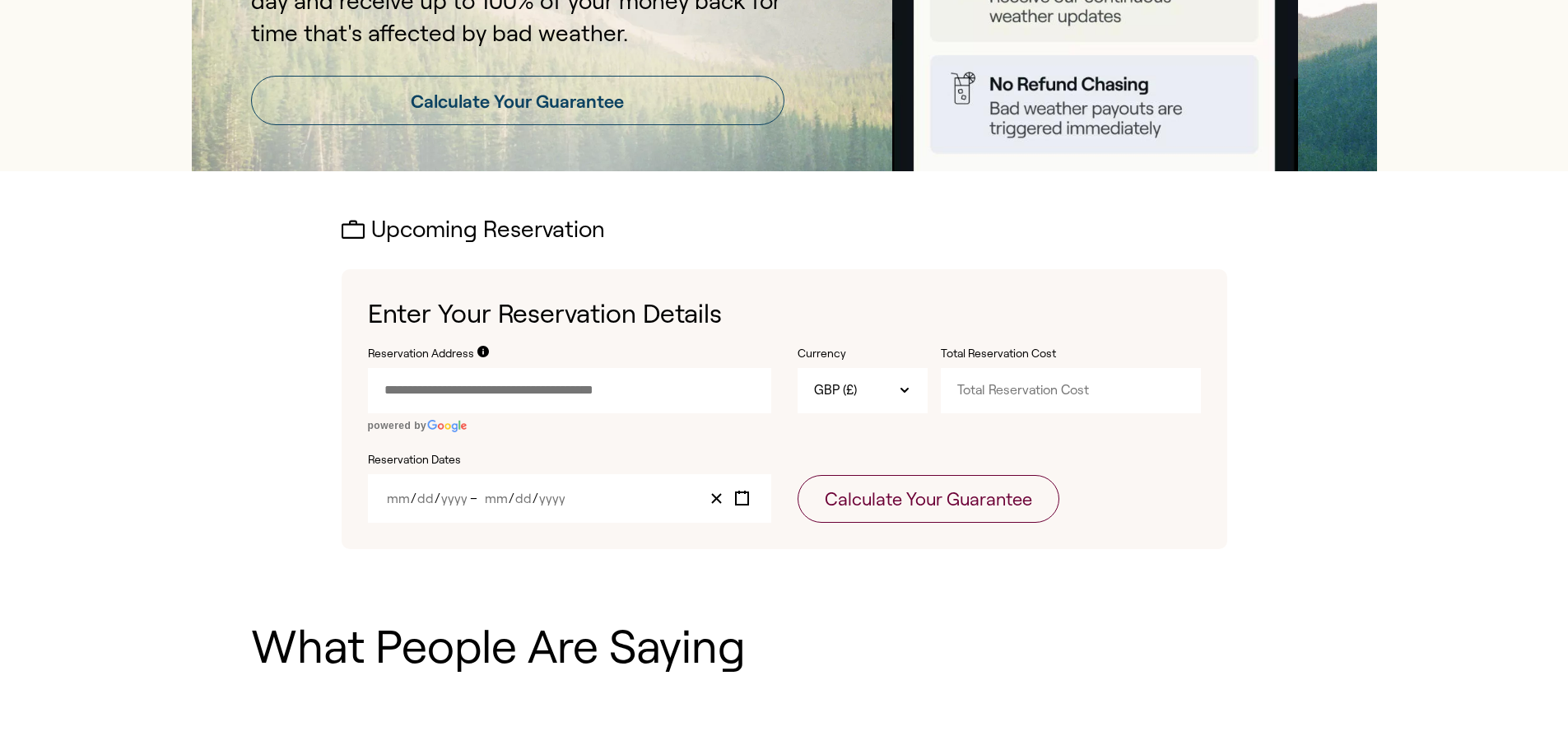
click at [522, 404] on input "Reservation Address" at bounding box center [569, 390] width 403 height 45
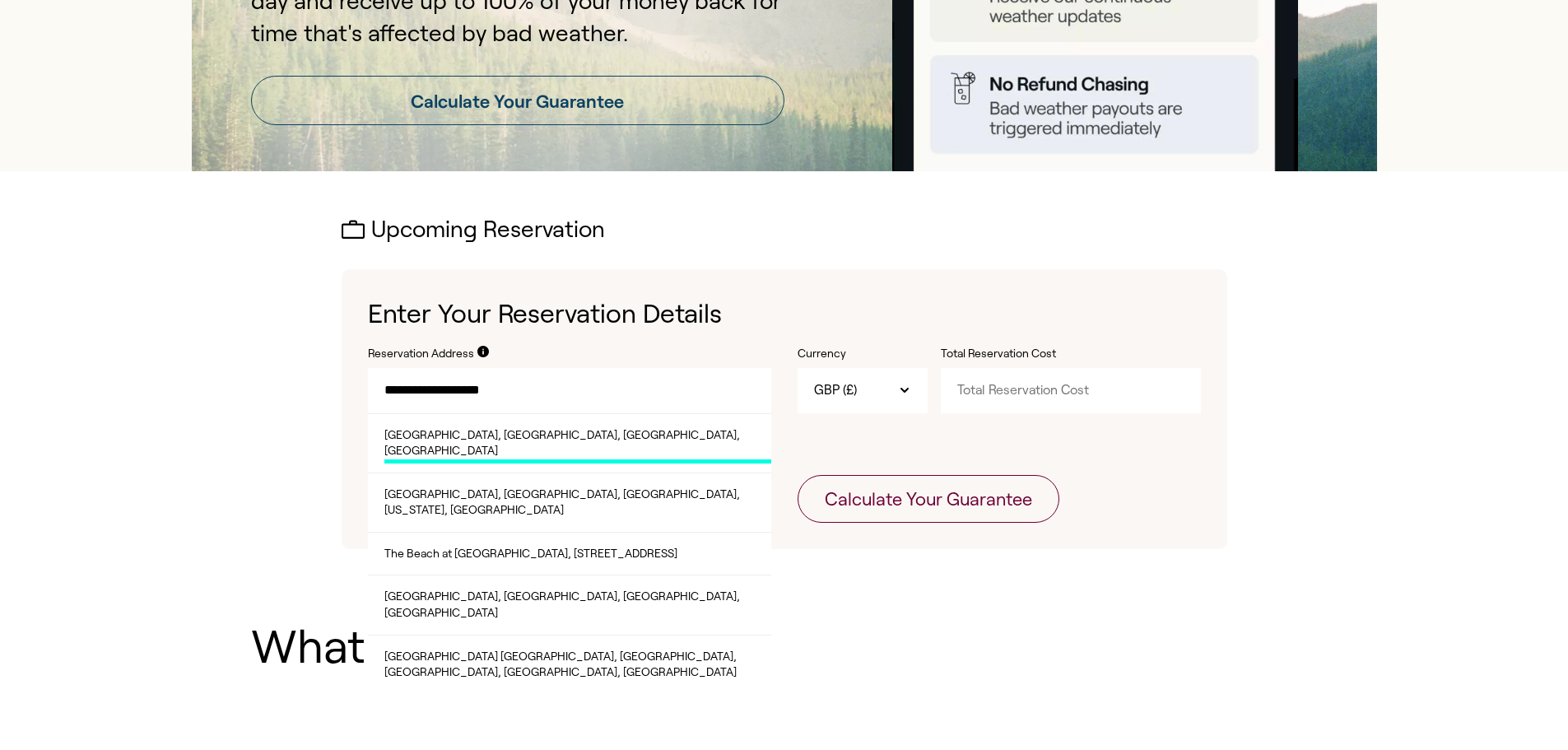
click at [555, 439] on span "[GEOGRAPHIC_DATA], [GEOGRAPHIC_DATA], [GEOGRAPHIC_DATA], [GEOGRAPHIC_DATA]" at bounding box center [578, 445] width 387 height 36
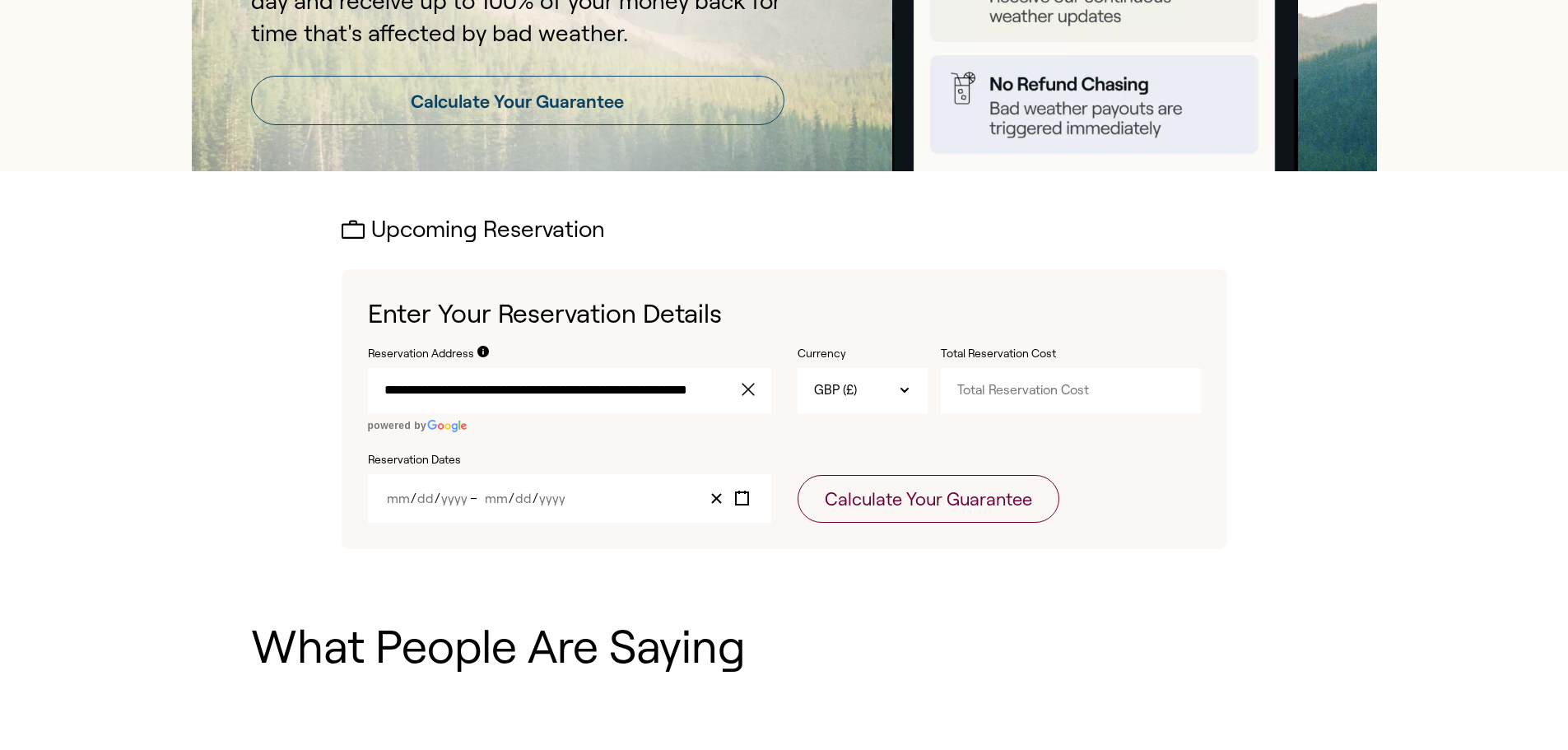
type input "**********"
click at [1013, 396] on input "Total Reservation Cost" at bounding box center [1071, 390] width 260 height 45
type input "4"
type input "3000"
click at [542, 488] on div "/ / – / /" at bounding box center [569, 498] width 403 height 49
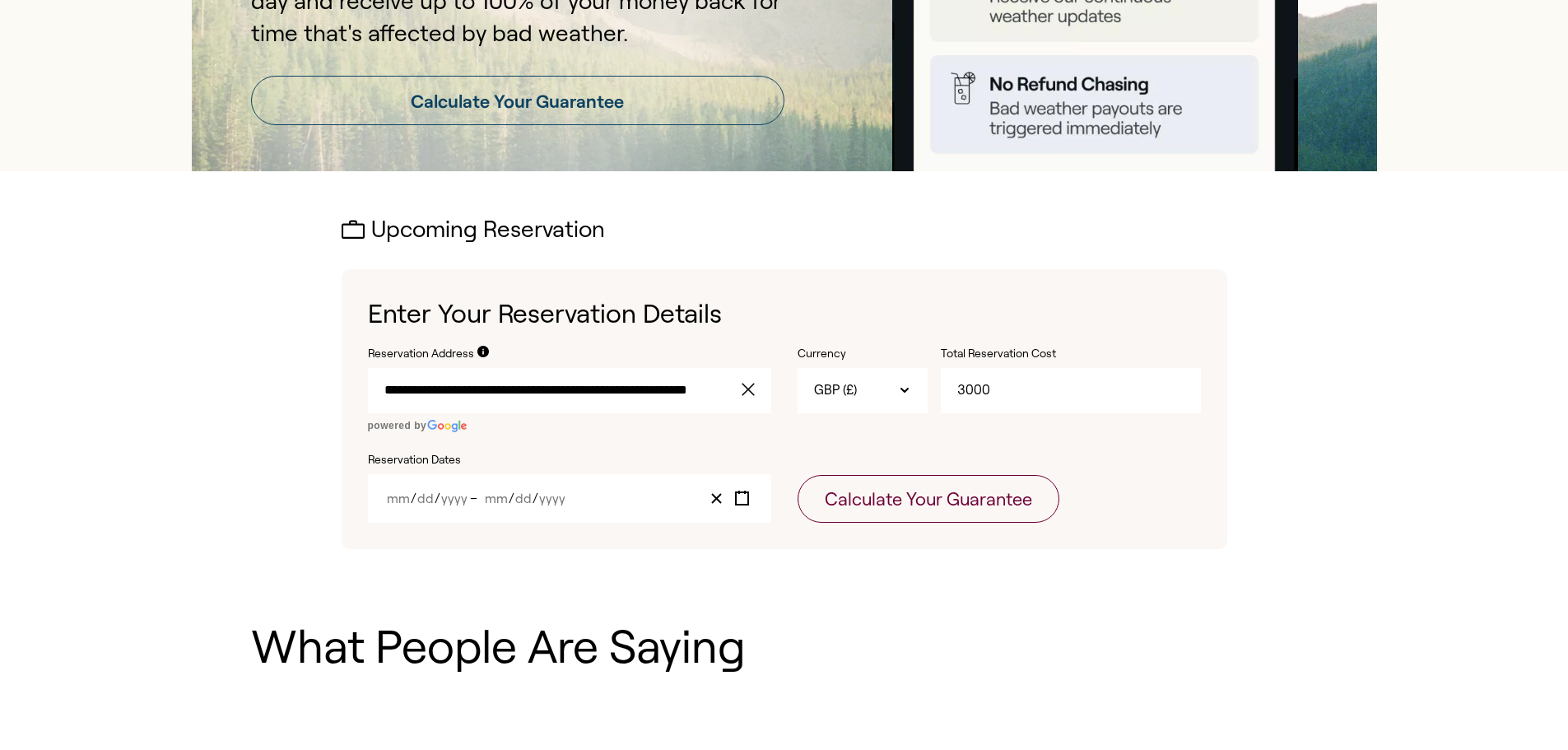
click at [532, 501] on span "/" at bounding box center [535, 498] width 6 height 14
click at [583, 490] on div "/ / – / /" at bounding box center [569, 498] width 403 height 49
click at [406, 498] on input "Month" at bounding box center [398, 498] width 25 height 14
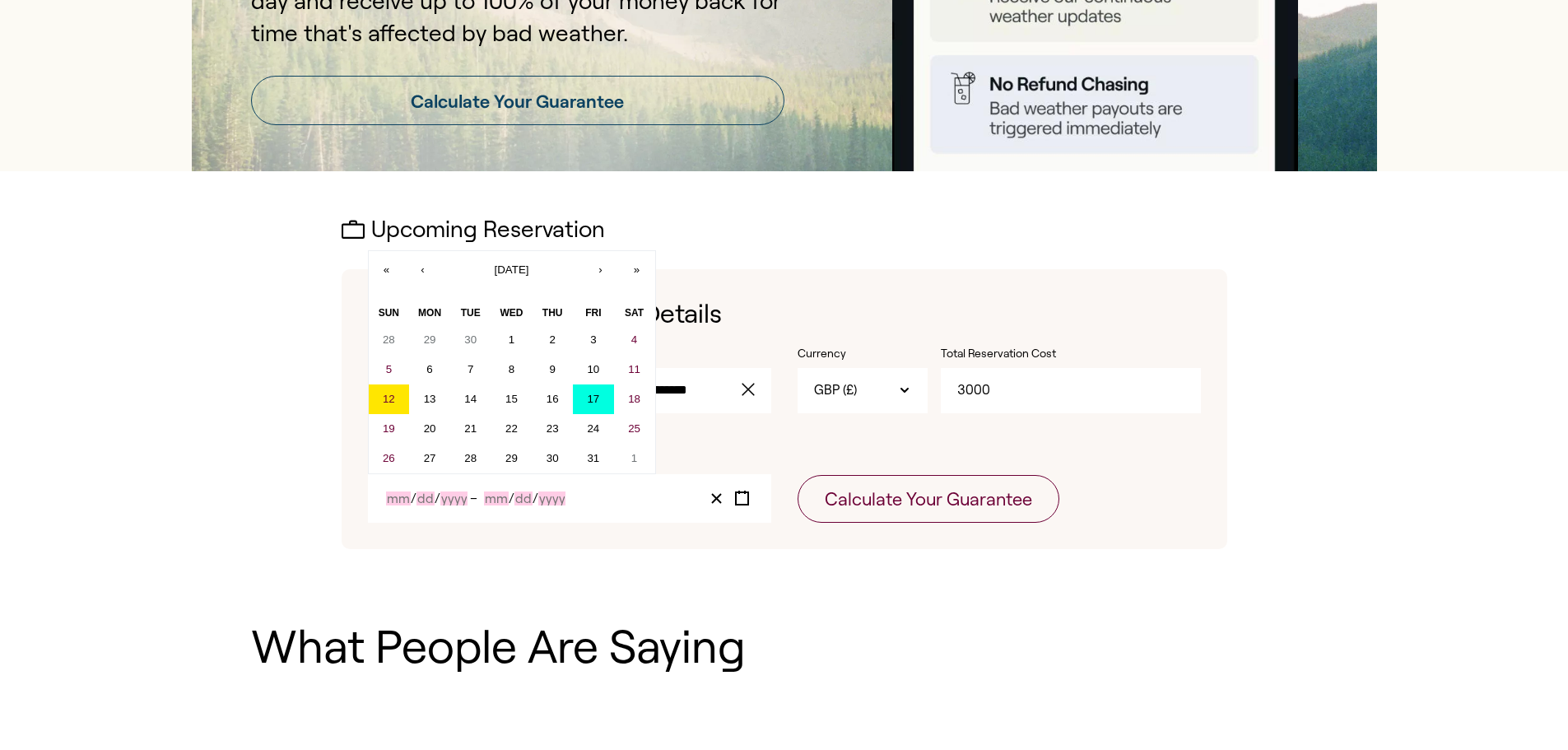
click at [585, 396] on button "17" at bounding box center [593, 399] width 41 height 30
click at [590, 396] on abbr "17" at bounding box center [593, 399] width 12 height 12
type input "10"
type input "17"
type input "2025"
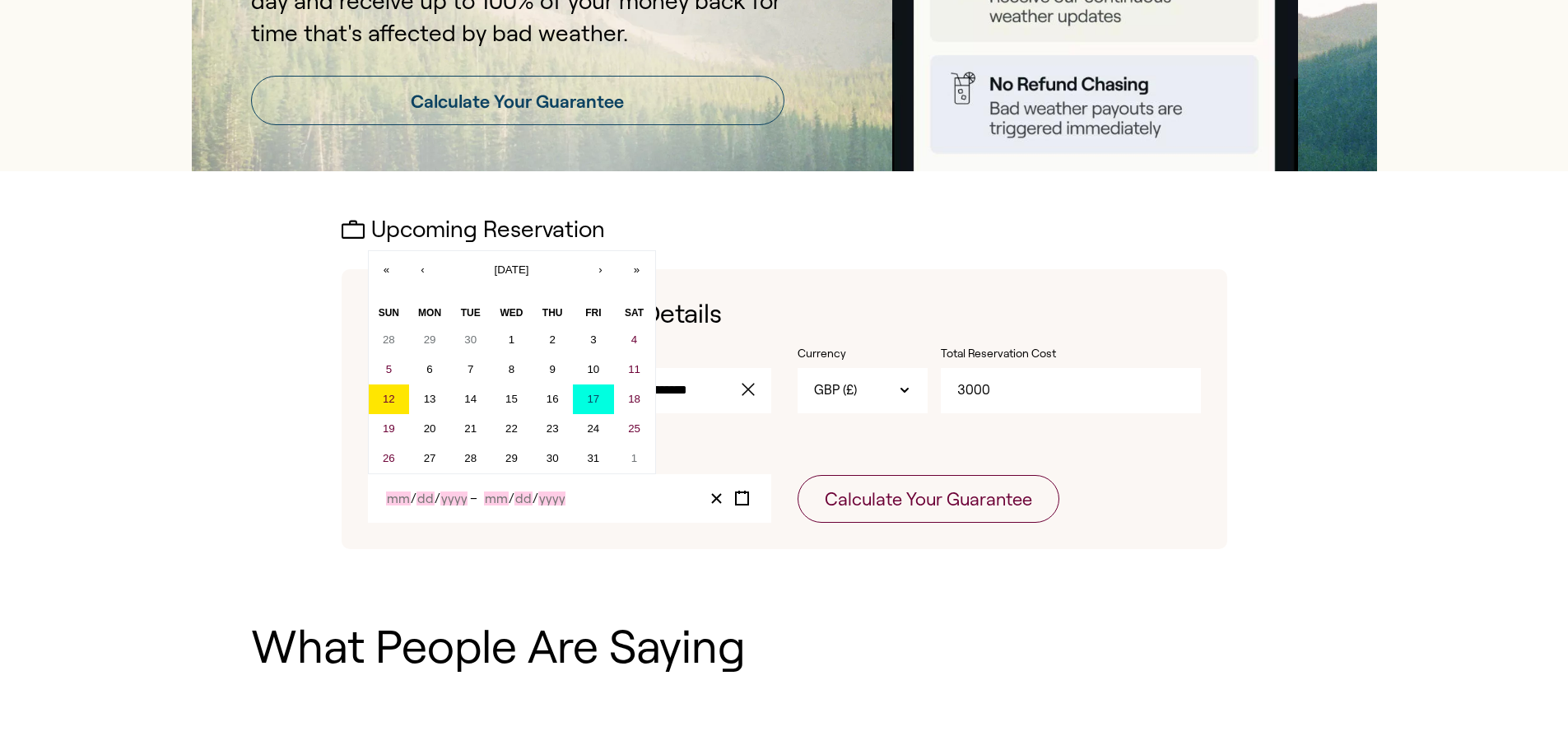
type input "10"
type input "17"
type input "2025"
click at [548, 505] on input "2025" at bounding box center [541, 498] width 33 height 14
click at [596, 432] on abbr "24" at bounding box center [593, 428] width 12 height 12
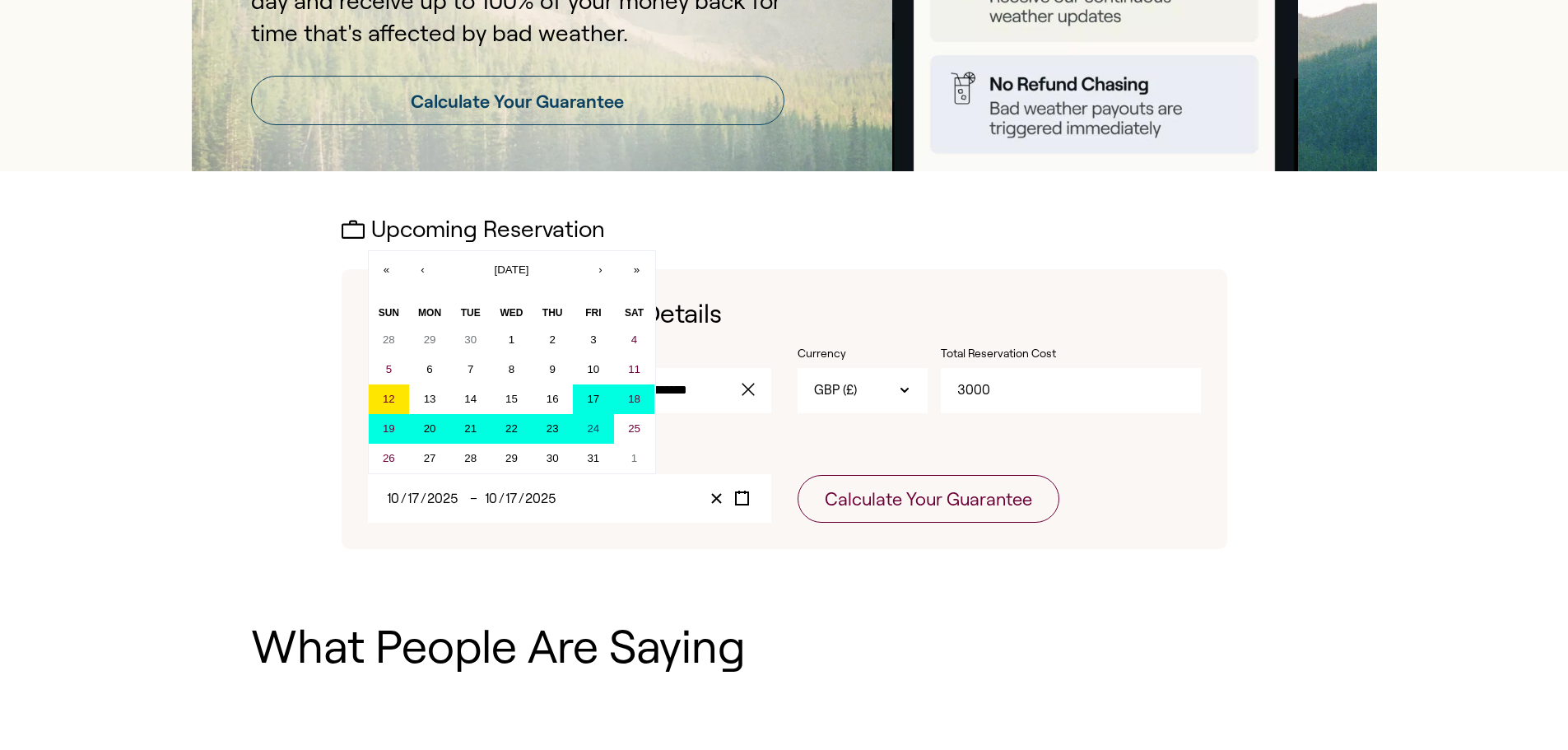
click at [599, 403] on abbr "17" at bounding box center [593, 399] width 12 height 12
type input "24"
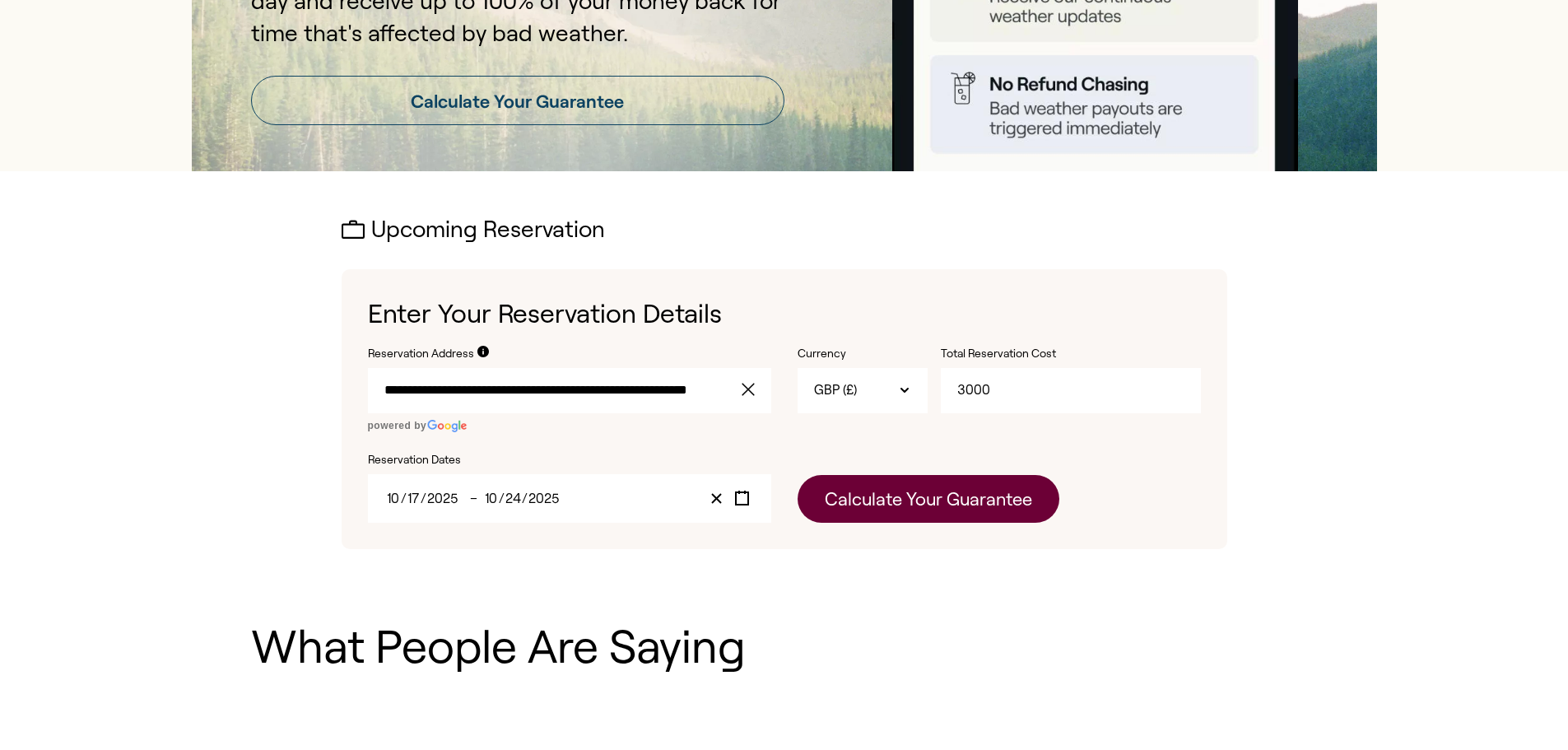
click at [840, 498] on button "Calculate Your Guarantee" at bounding box center [929, 499] width 262 height 48
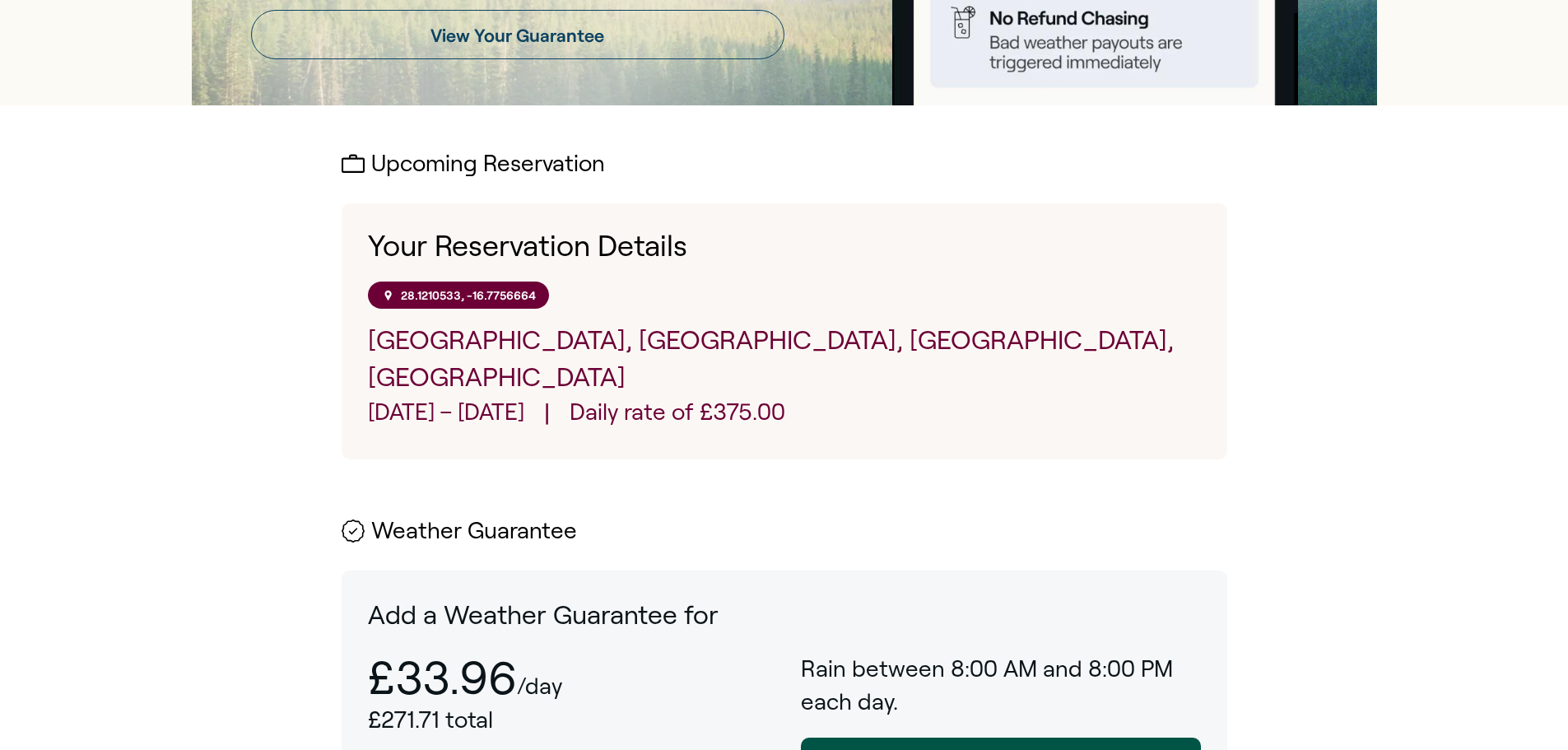
scroll to position [361, 0]
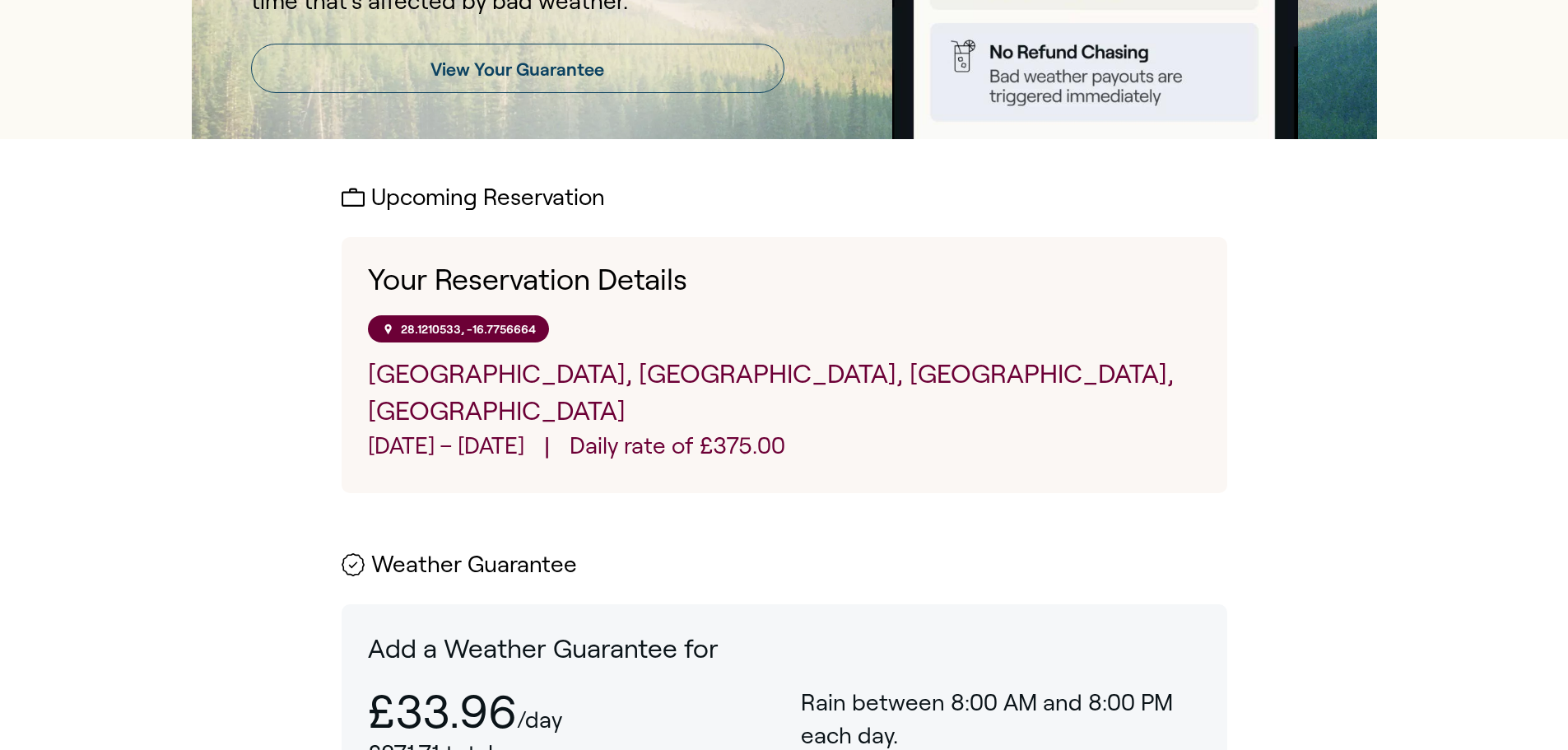
scroll to position [330, 0]
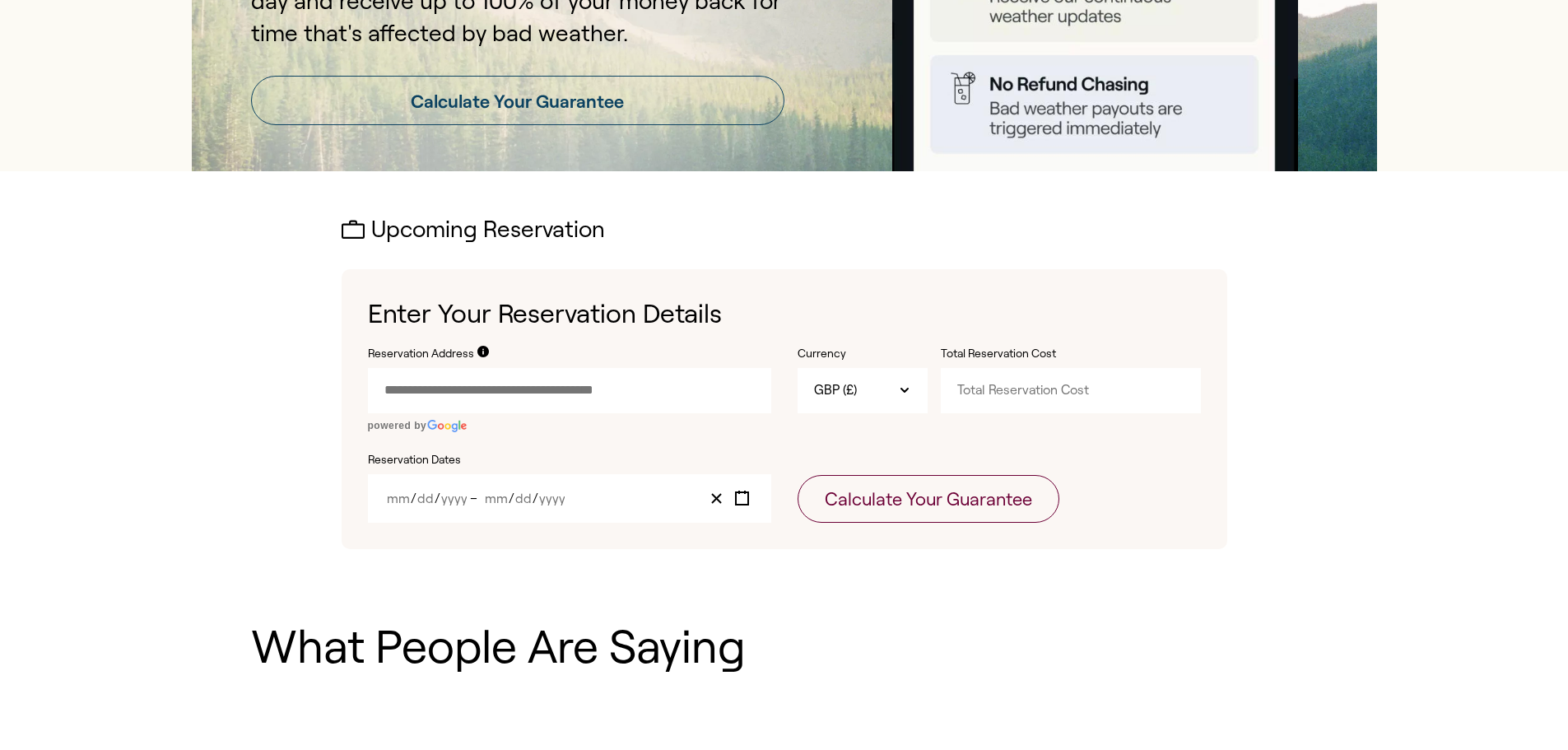
click at [616, 384] on input "Reservation Address" at bounding box center [569, 390] width 403 height 45
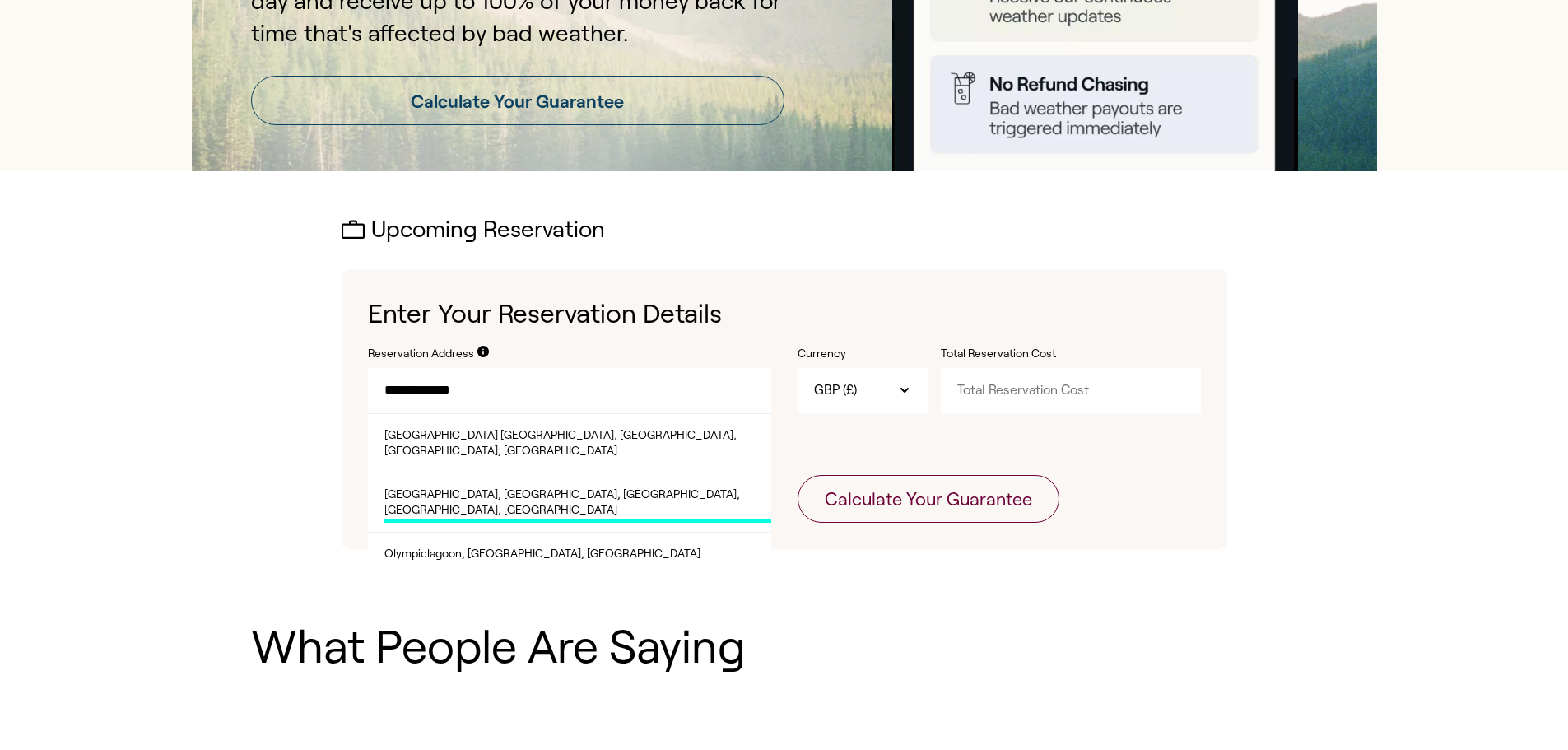
click at [606, 492] on span "[GEOGRAPHIC_DATA], [GEOGRAPHIC_DATA], [GEOGRAPHIC_DATA], [GEOGRAPHIC_DATA], [GE…" at bounding box center [578, 504] width 387 height 36
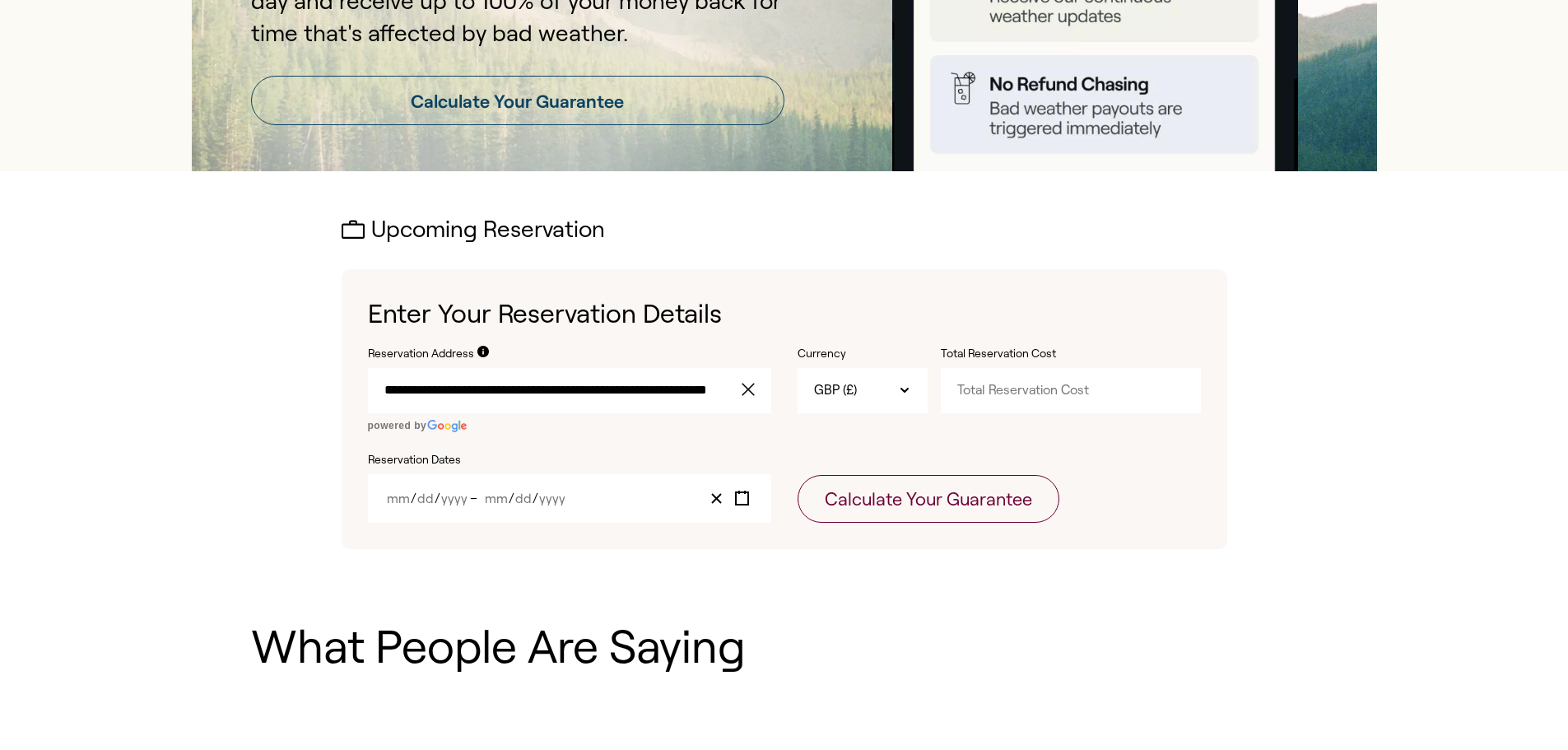
type input "**********"
click at [1015, 397] on input "Total Reservation Cost" at bounding box center [1071, 390] width 260 height 45
type input "4"
type input "3000"
click at [512, 505] on span "/" at bounding box center [511, 498] width 6 height 14
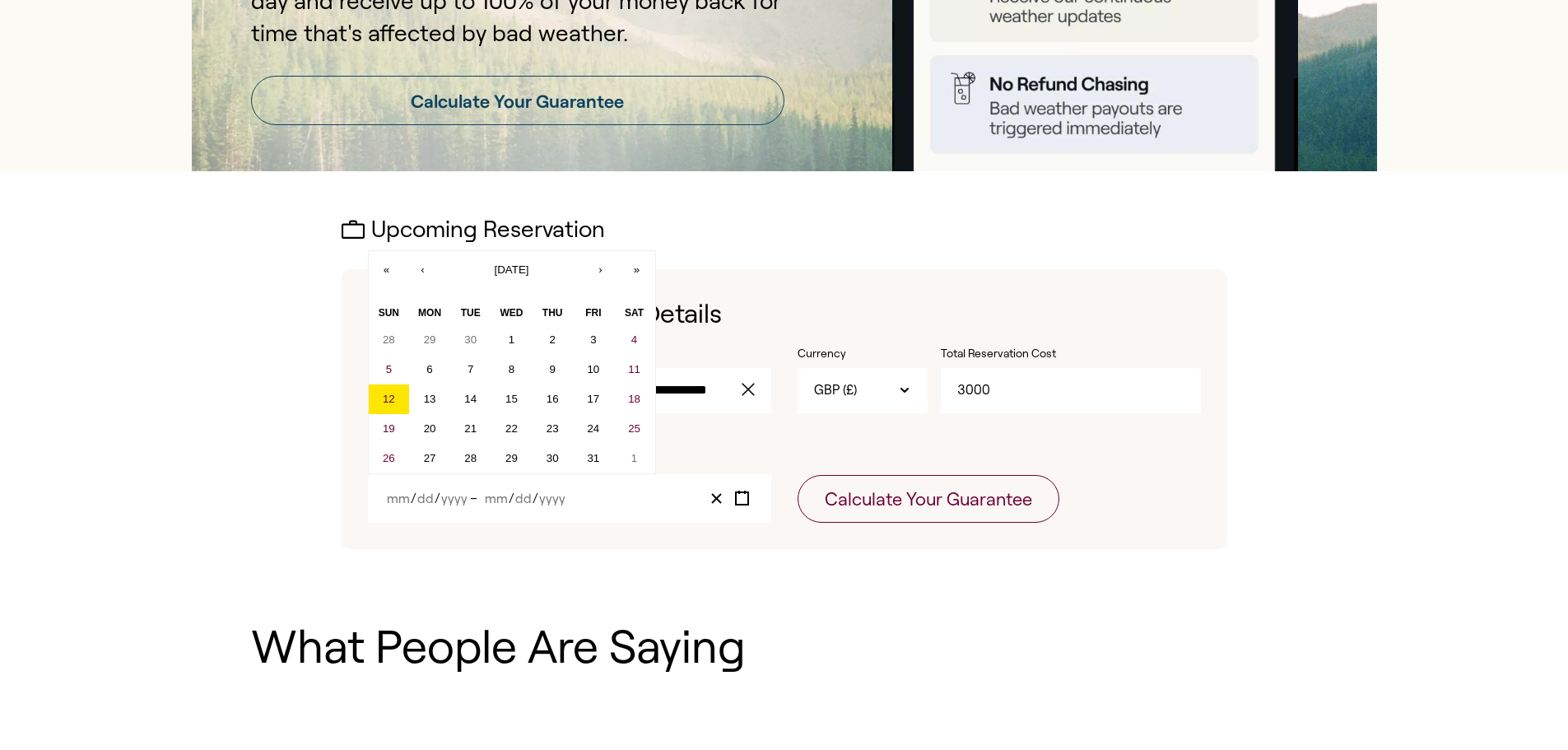
drag, startPoint x: 514, startPoint y: 501, endPoint x: 480, endPoint y: 497, distance: 34.2
click at [511, 501] on div "/ /" at bounding box center [526, 498] width 86 height 14
click at [591, 399] on abbr "17" at bounding box center [593, 399] width 12 height 12
click at [591, 398] on abbr "17" at bounding box center [593, 399] width 12 height 12
type input "10"
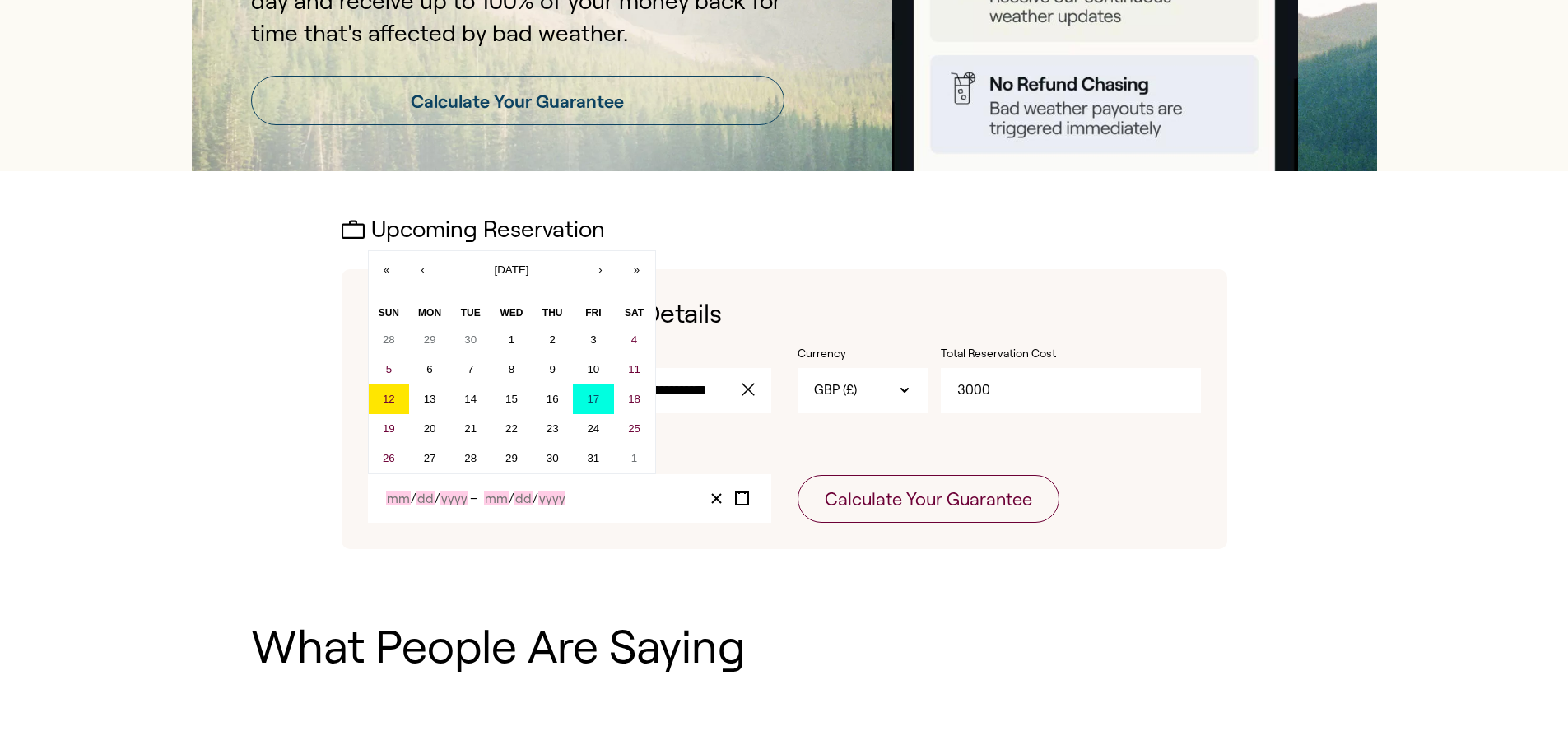
type input "17"
type input "2025"
type input "10"
type input "17"
type input "2025"
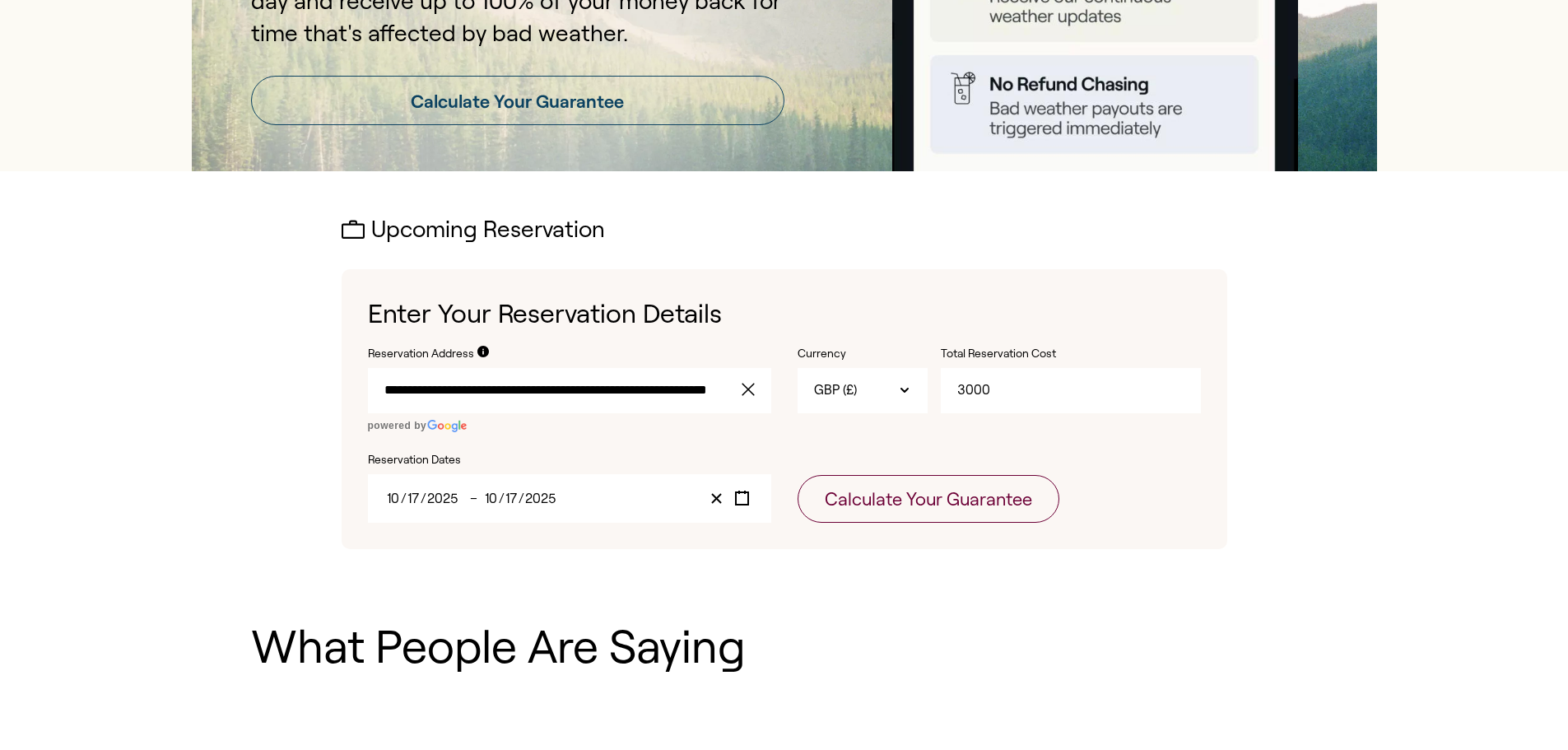
click at [527, 506] on div "[DATE] [DATE] – [DATE] [DATE]" at bounding box center [569, 498] width 403 height 49
click at [458, 486] on div "[DATE] [DATE] – [DATE] [DATE]" at bounding box center [569, 498] width 403 height 49
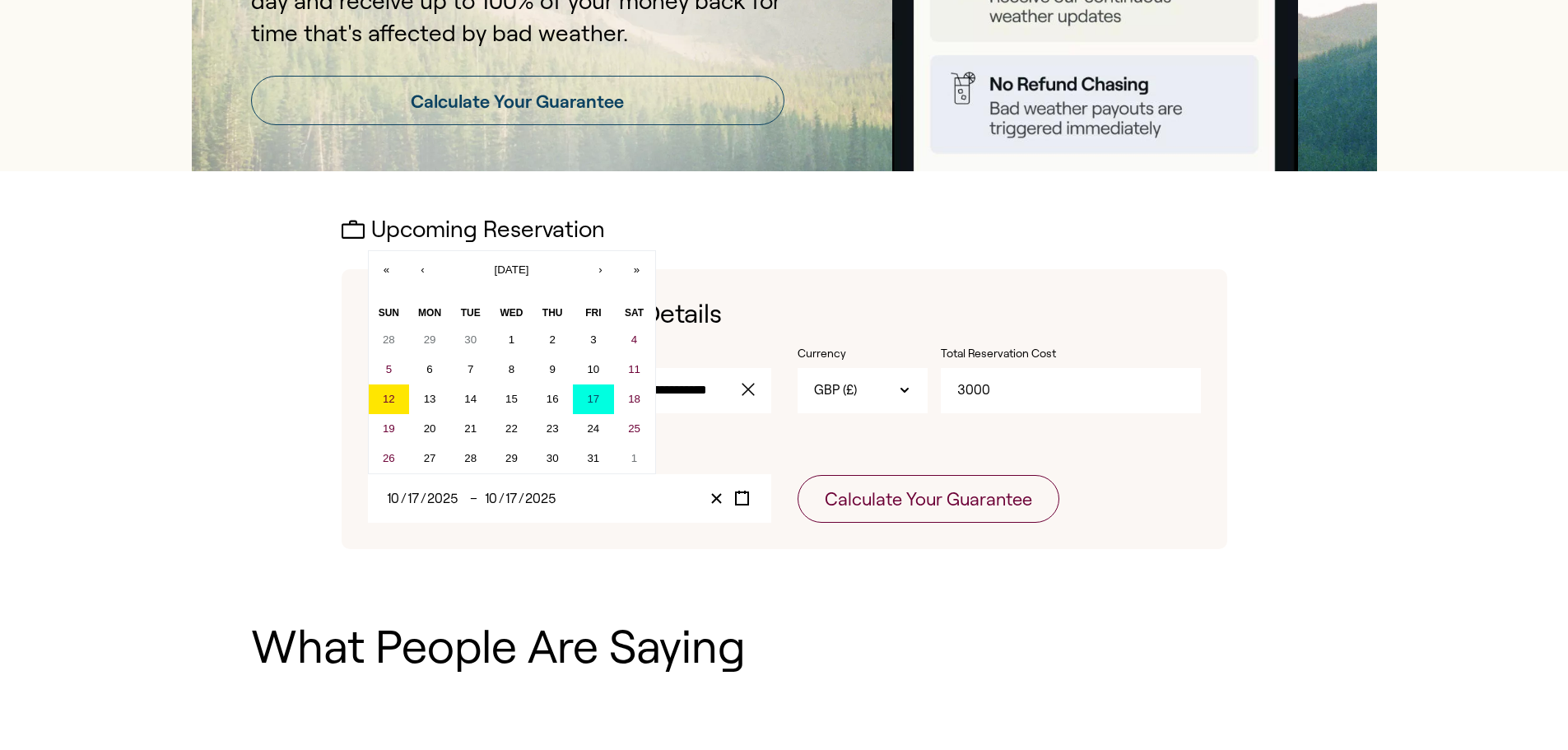
click at [451, 499] on input "2025" at bounding box center [442, 498] width 33 height 14
click at [589, 425] on abbr "24" at bounding box center [593, 428] width 12 height 12
click at [591, 425] on abbr "24" at bounding box center [593, 428] width 12 height 12
type input "24"
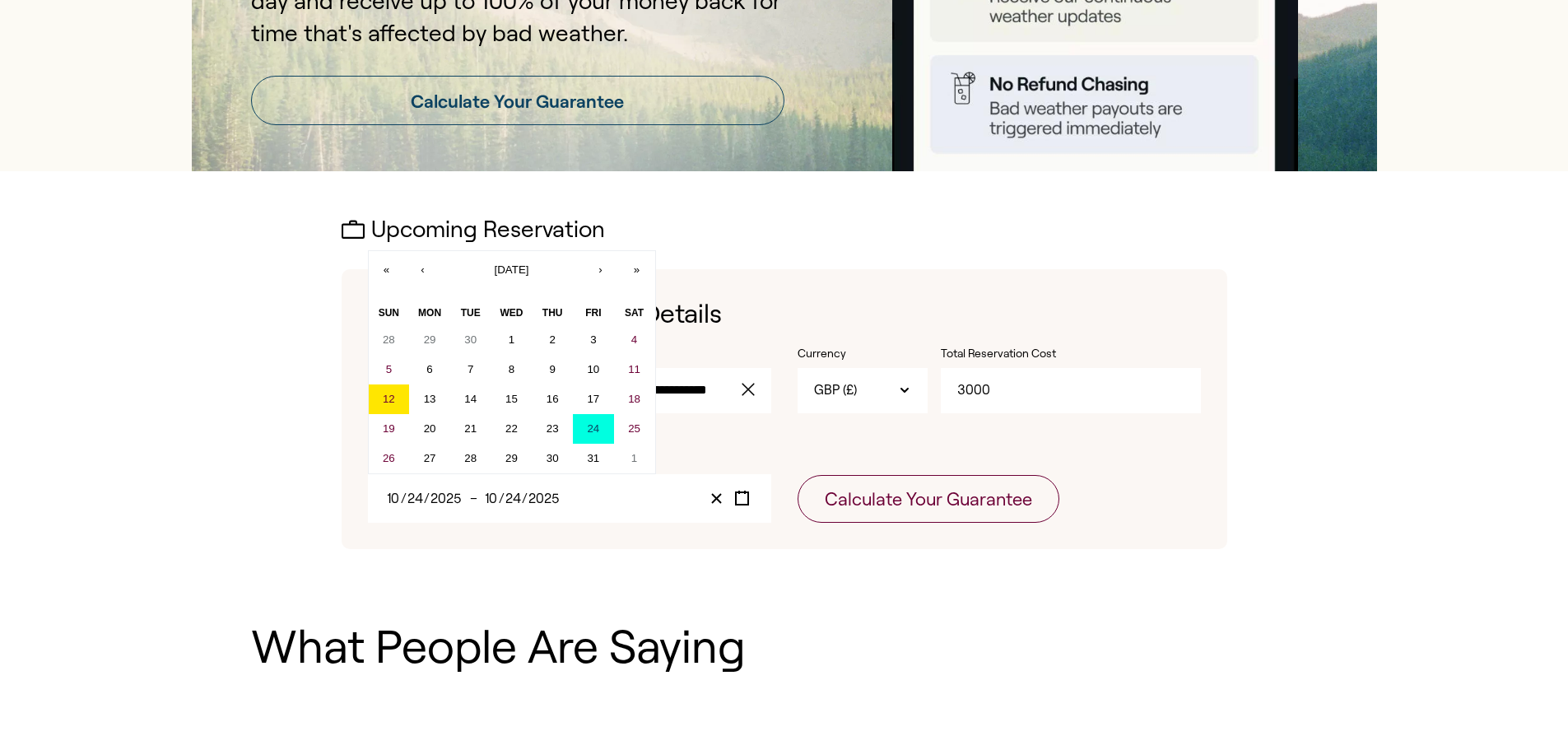
click at [534, 498] on input "2025" at bounding box center [543, 498] width 33 height 14
click at [593, 393] on abbr "17" at bounding box center [593, 399] width 12 height 12
click at [595, 397] on abbr "17" at bounding box center [593, 399] width 12 height 12
type input "17"
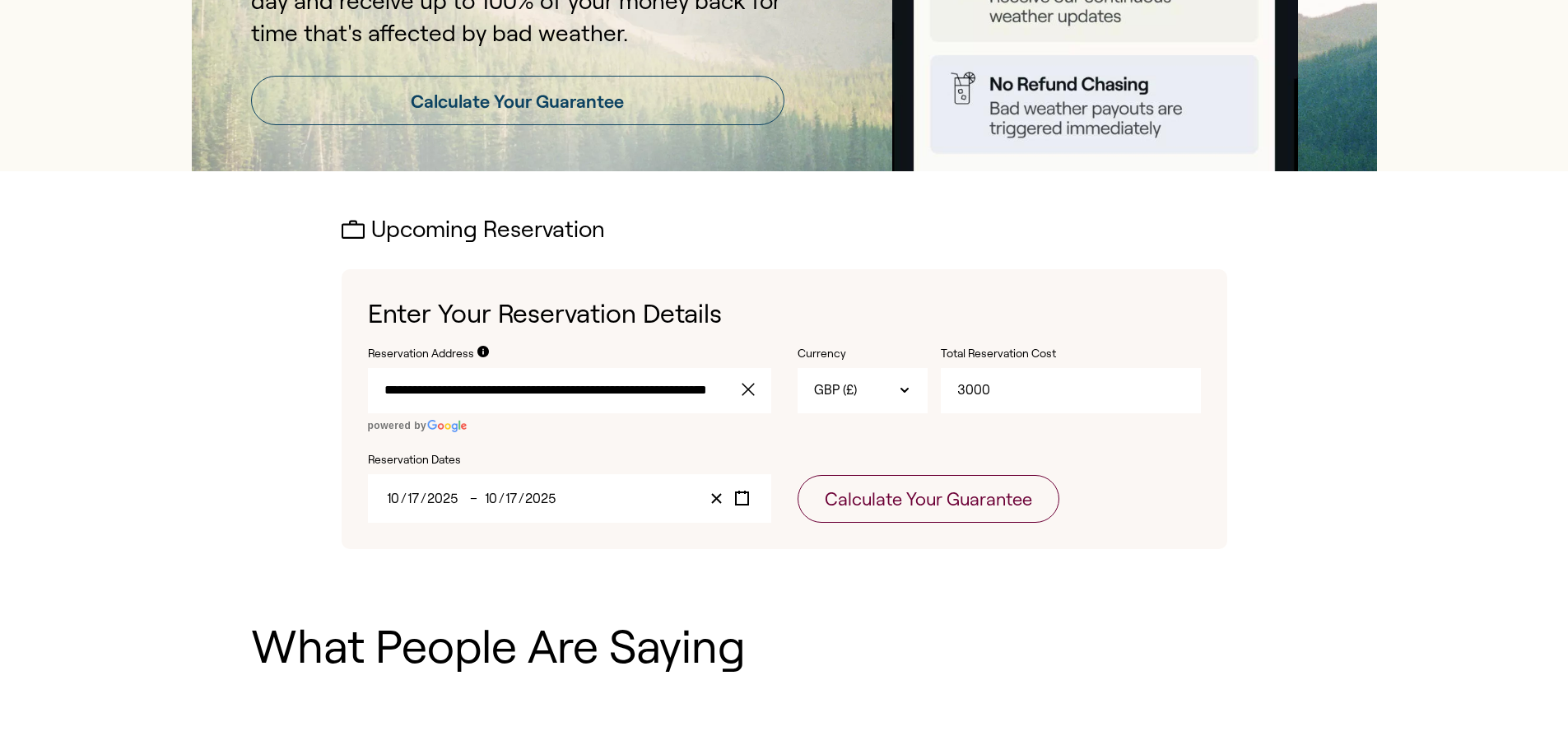
click at [503, 496] on span "/" at bounding box center [502, 498] width 6 height 14
click at [478, 501] on span "–" at bounding box center [476, 498] width 12 height 14
click at [423, 501] on span "/" at bounding box center [423, 498] width 6 height 14
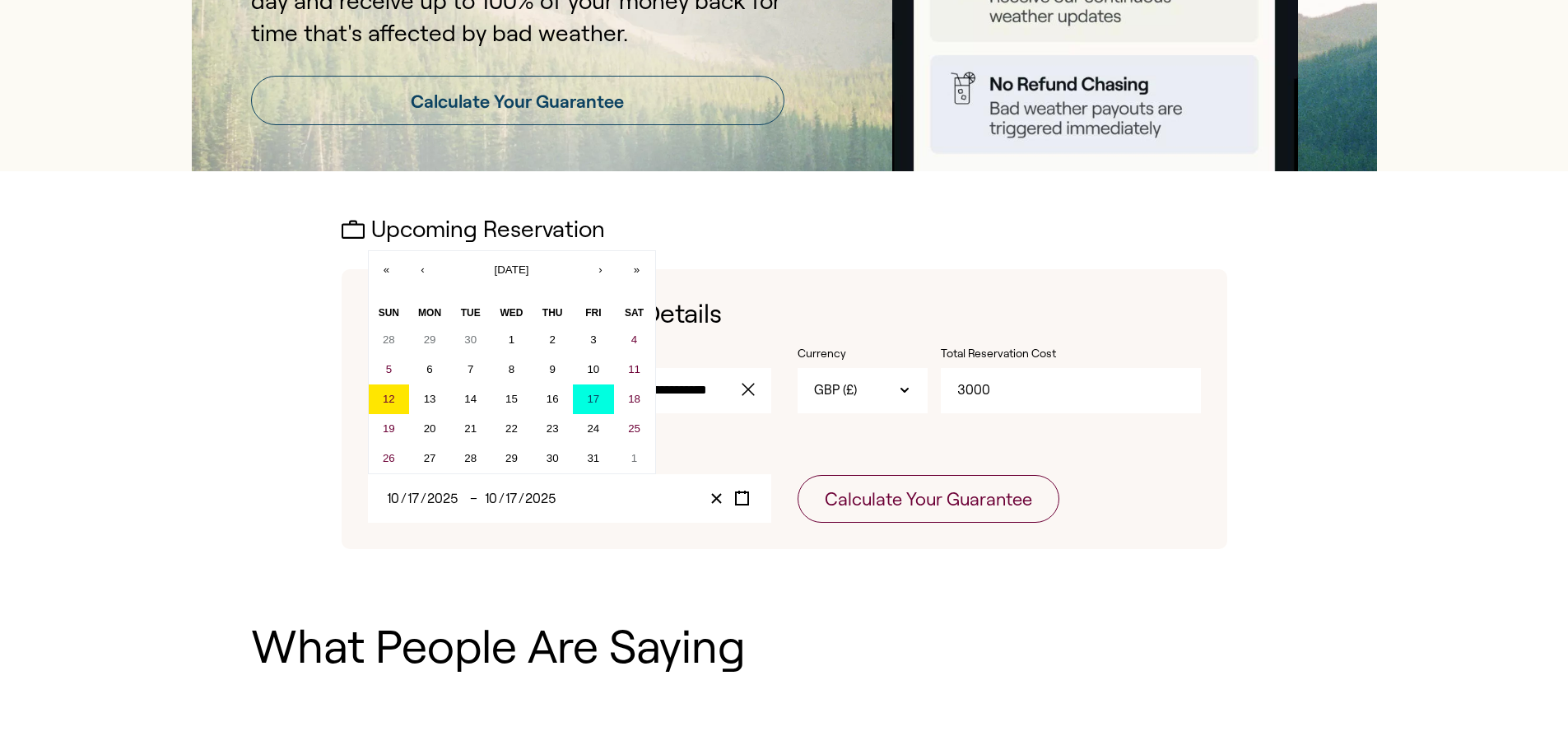
click at [468, 500] on div "[DATE] [DATE]" at bounding box center [427, 498] width 86 height 14
click at [589, 432] on abbr "24" at bounding box center [593, 428] width 12 height 12
type input "24"
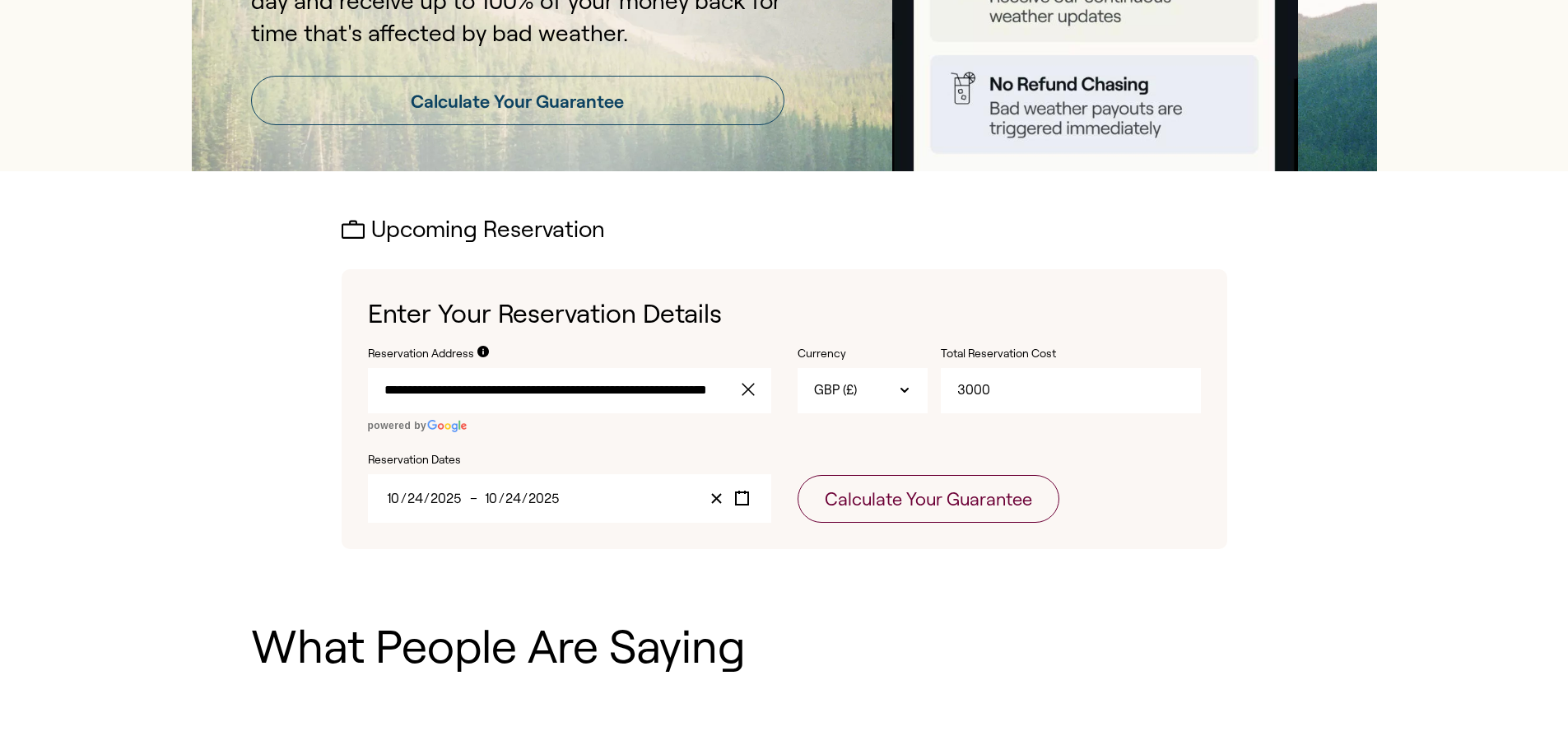
click at [535, 495] on input "2025" at bounding box center [543, 498] width 33 height 14
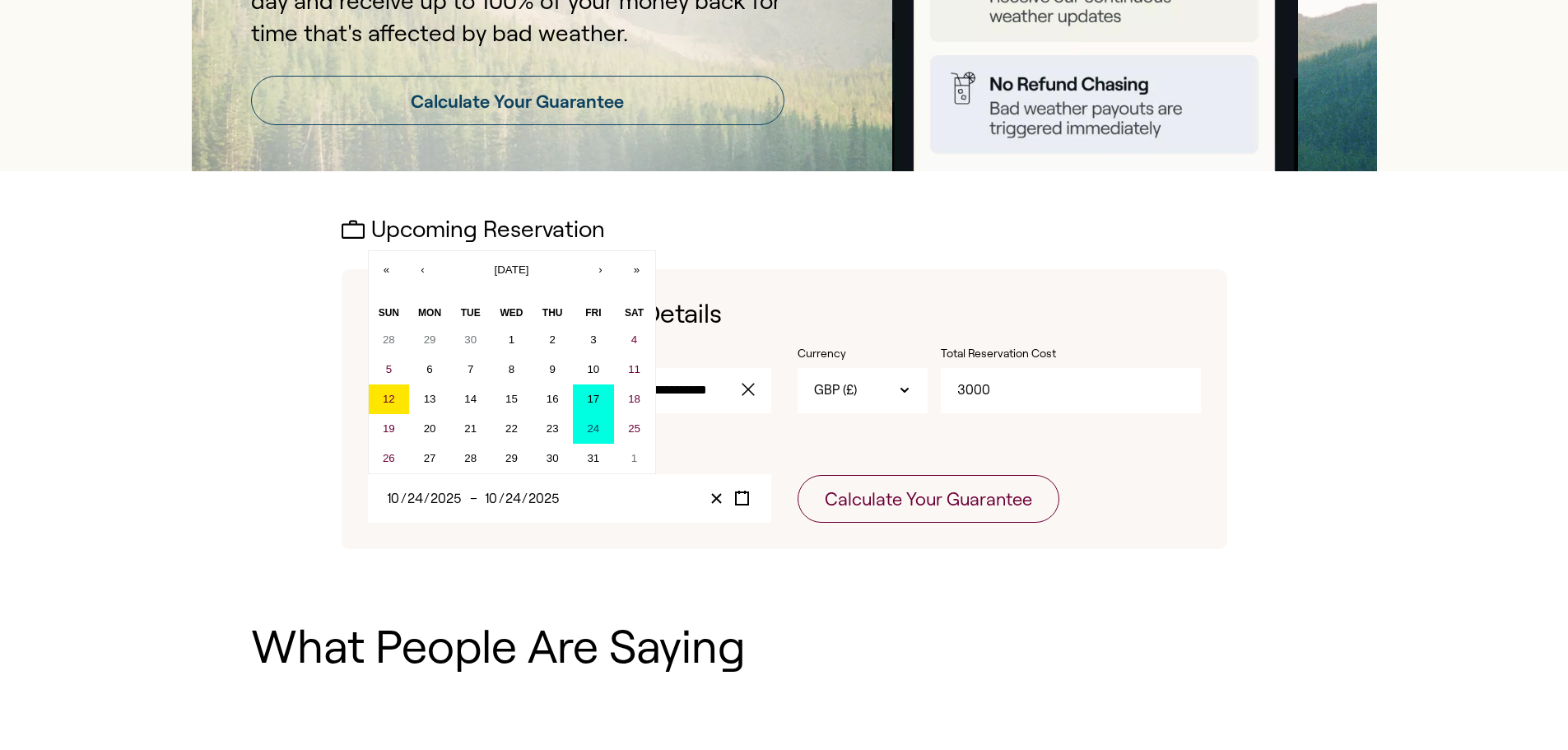
click at [588, 402] on abbr "17" at bounding box center [593, 399] width 12 height 12
click at [589, 402] on abbr "17" at bounding box center [593, 399] width 12 height 12
type input "17"
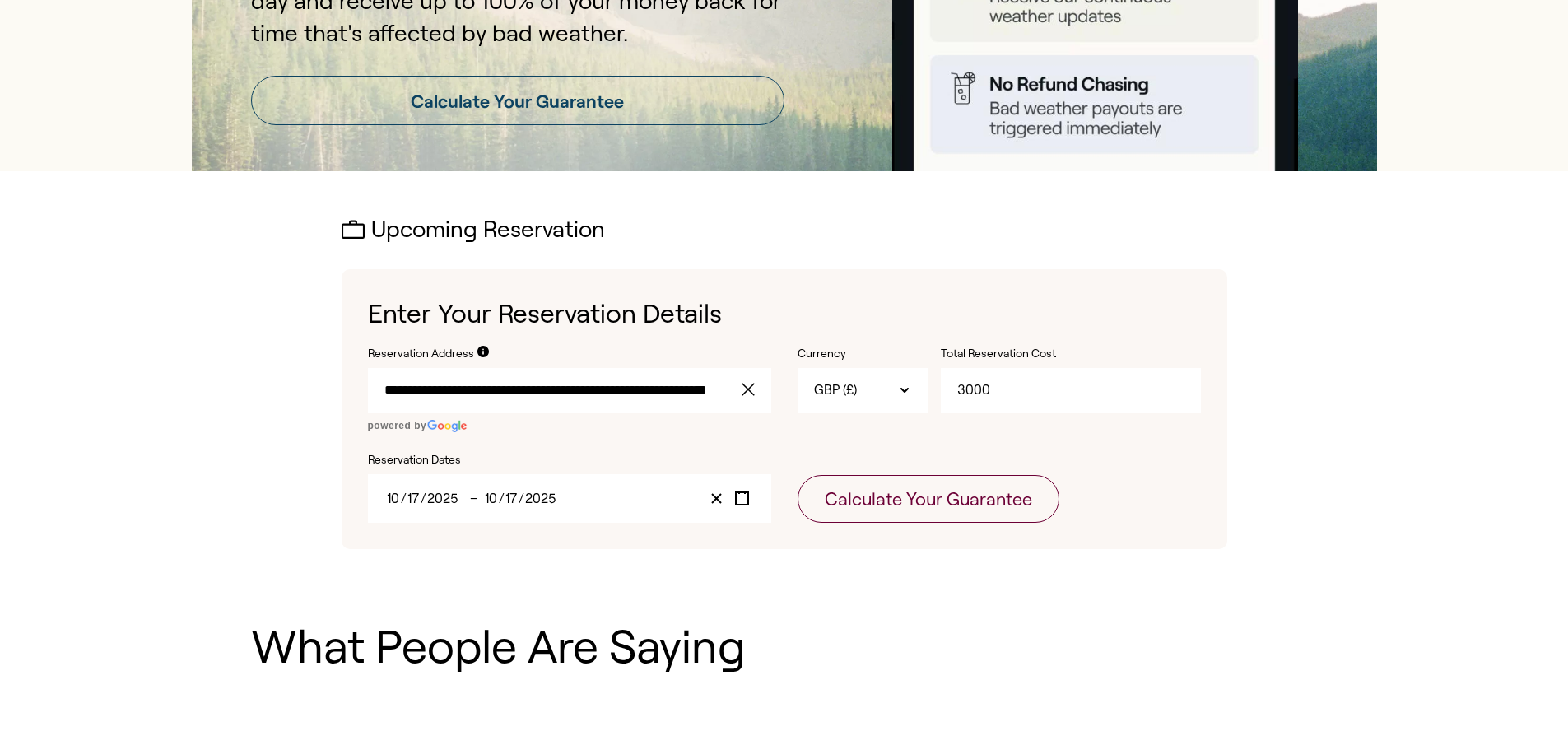
click at [520, 493] on span "/" at bounding box center [521, 498] width 6 height 14
click at [492, 497] on input "10" at bounding box center [490, 498] width 15 height 14
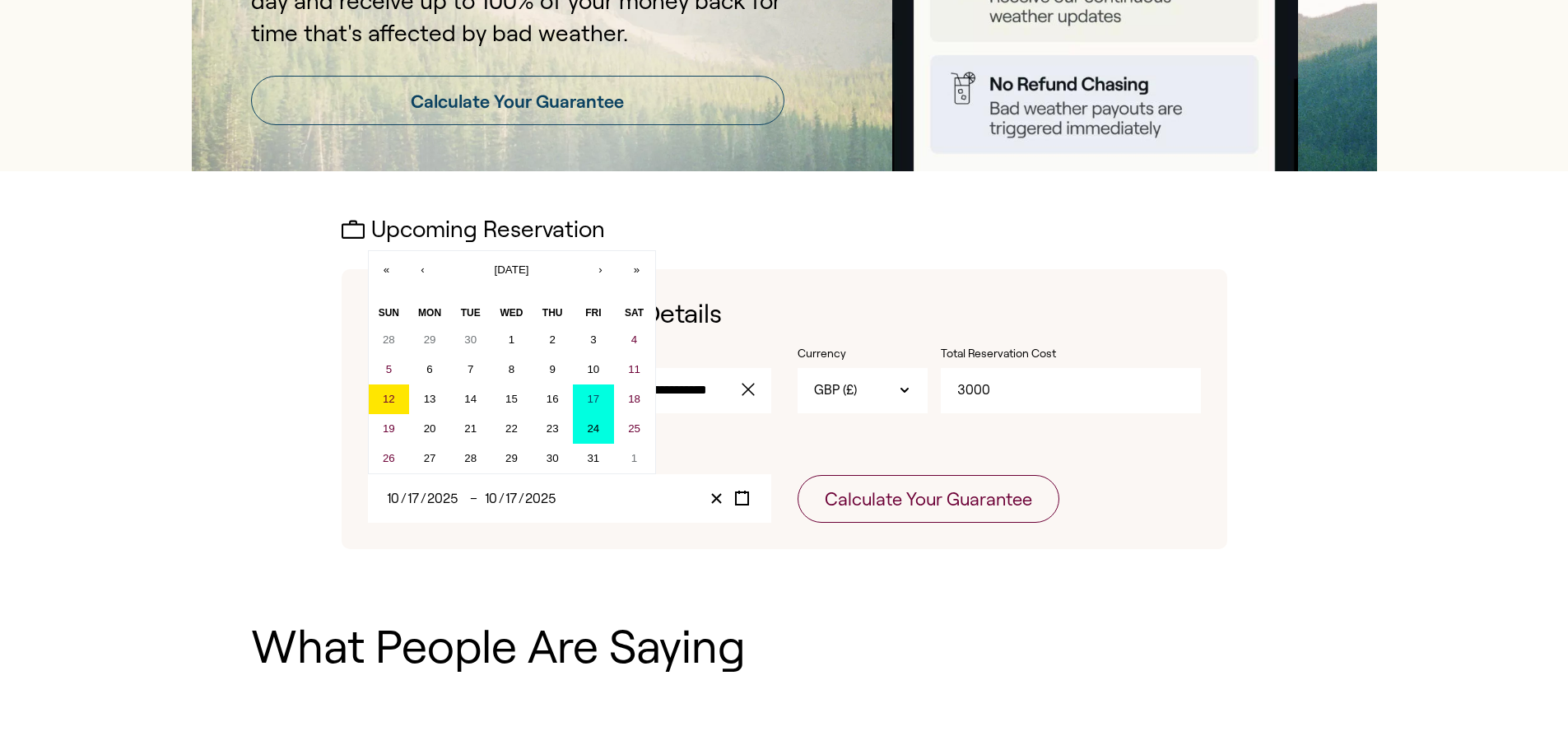
click at [587, 425] on abbr "24" at bounding box center [593, 428] width 12 height 12
click at [590, 424] on abbr "24" at bounding box center [593, 428] width 12 height 12
type input "24"
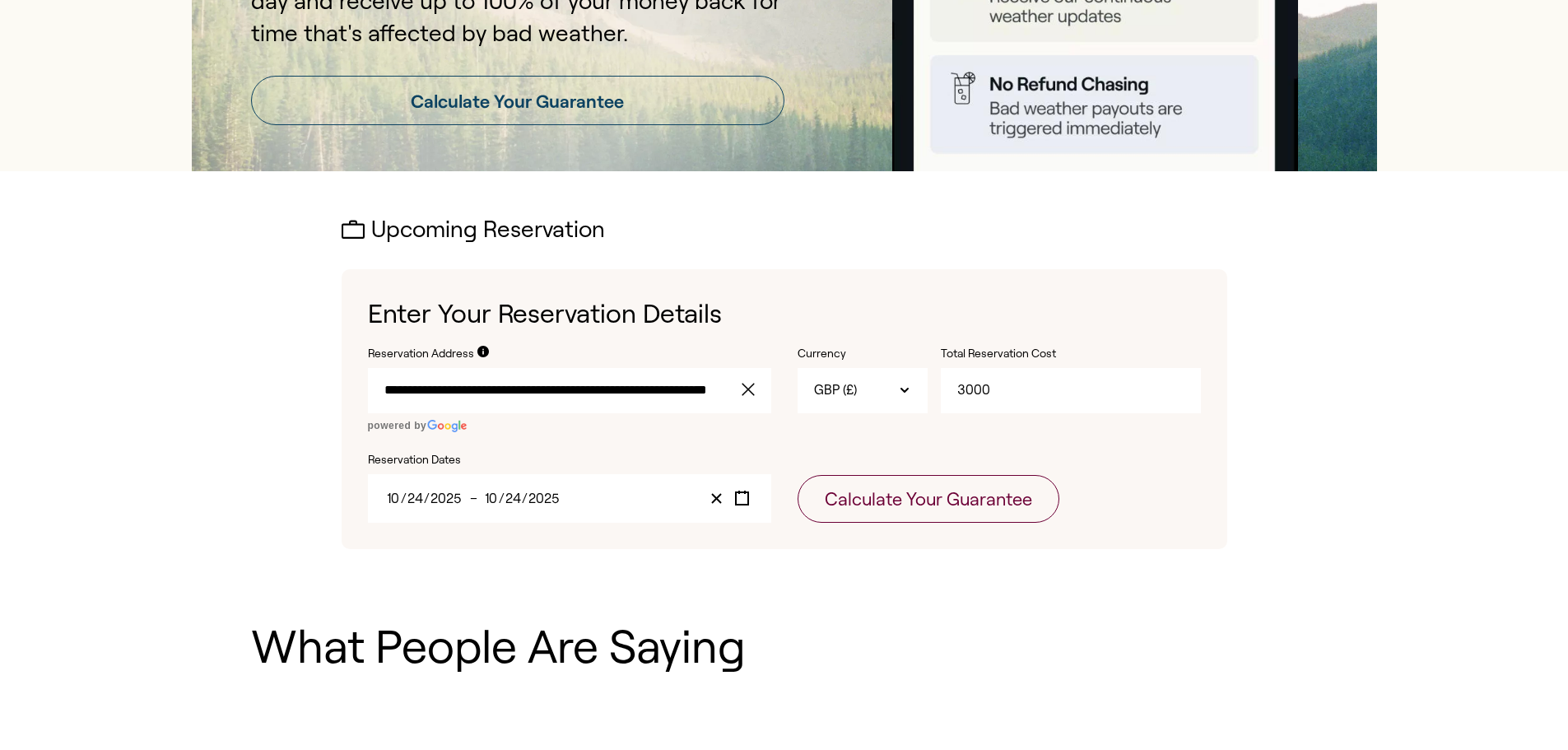
click at [514, 485] on div "[DATE] [DATE] – [DATE] [DATE]" at bounding box center [569, 498] width 403 height 49
click at [481, 491] on span "–" at bounding box center [476, 498] width 12 height 14
click at [462, 500] on div "[DATE] [DATE]" at bounding box center [427, 498] width 86 height 14
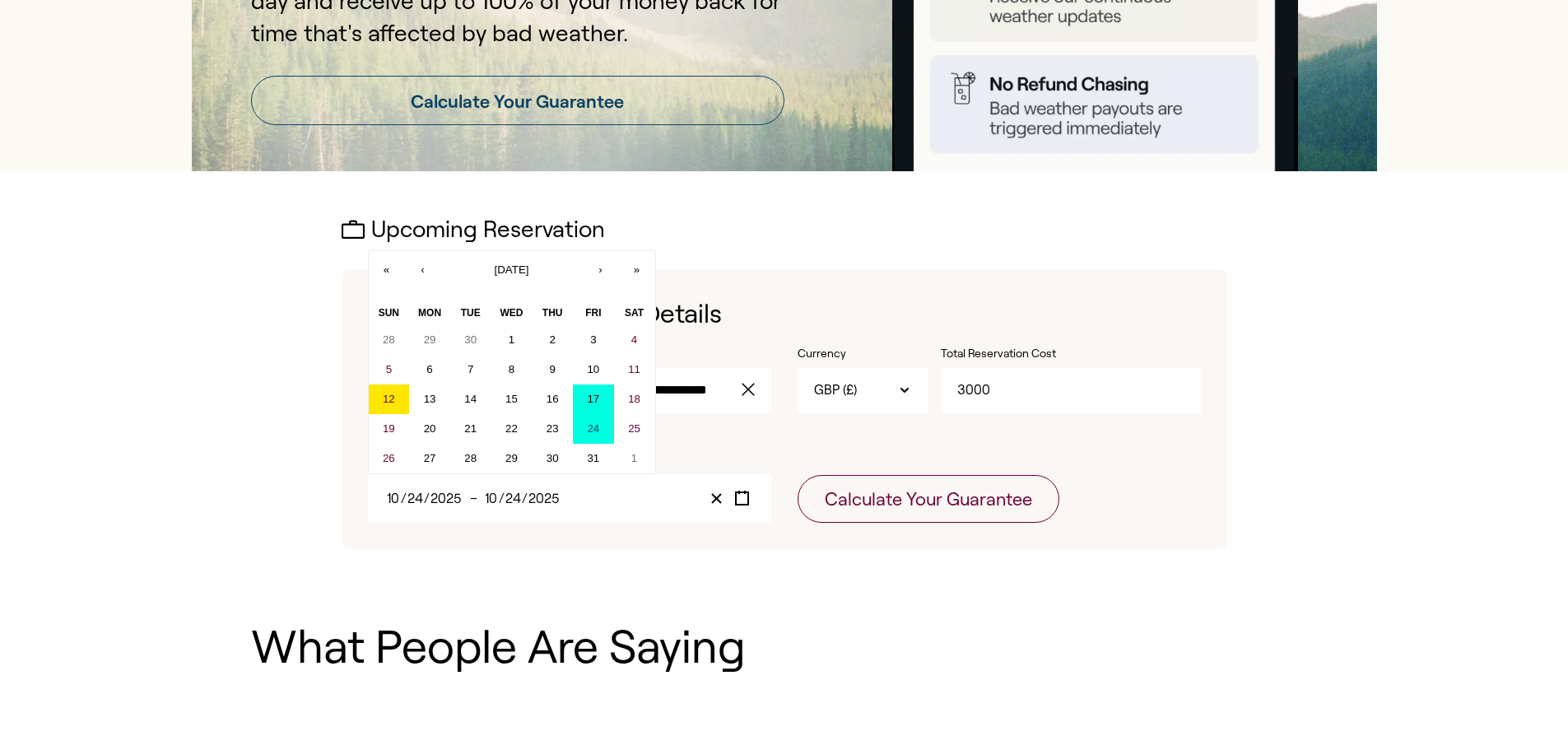
click at [594, 402] on abbr "17" at bounding box center [593, 399] width 12 height 12
type input "17"
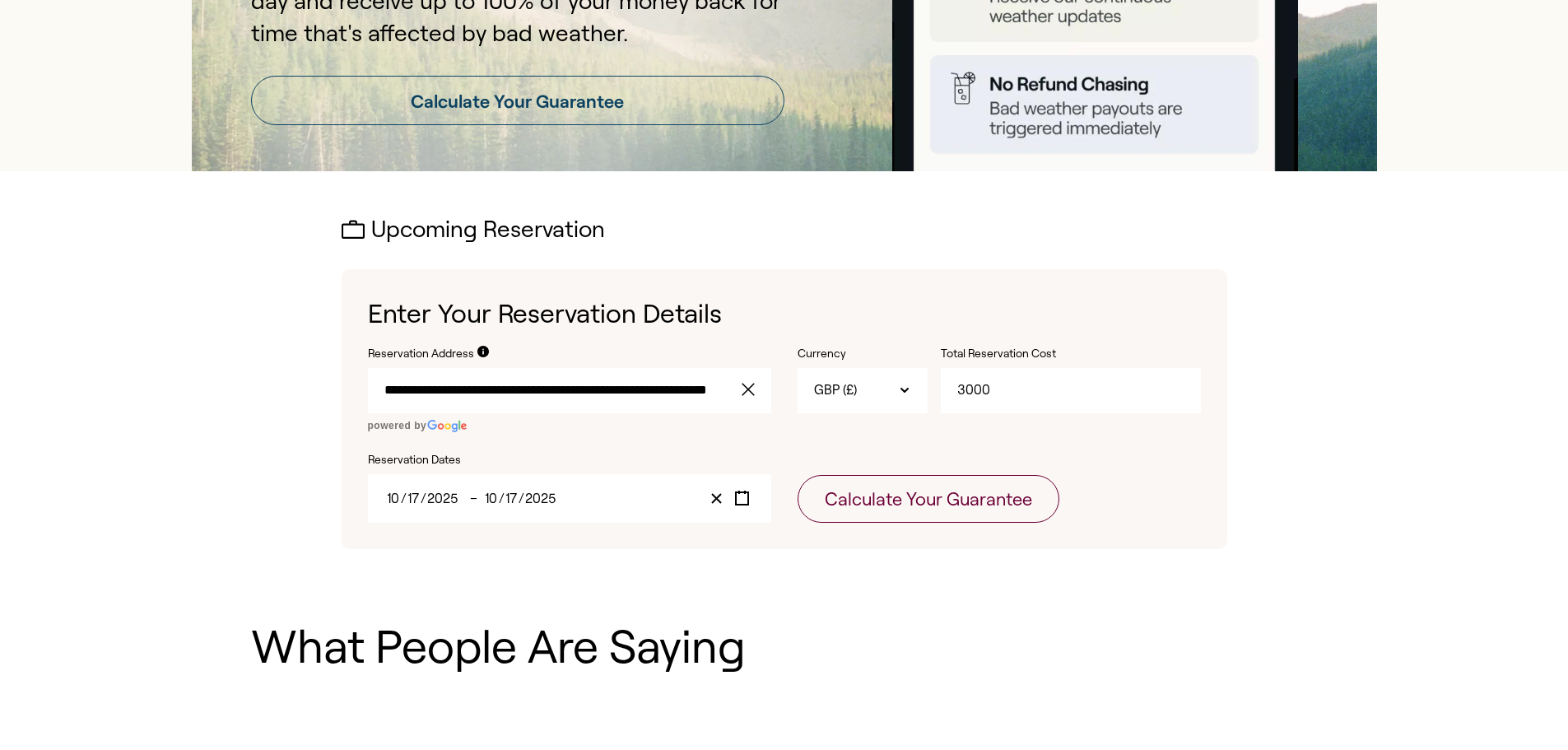
click at [531, 502] on input "2025" at bounding box center [541, 498] width 33 height 14
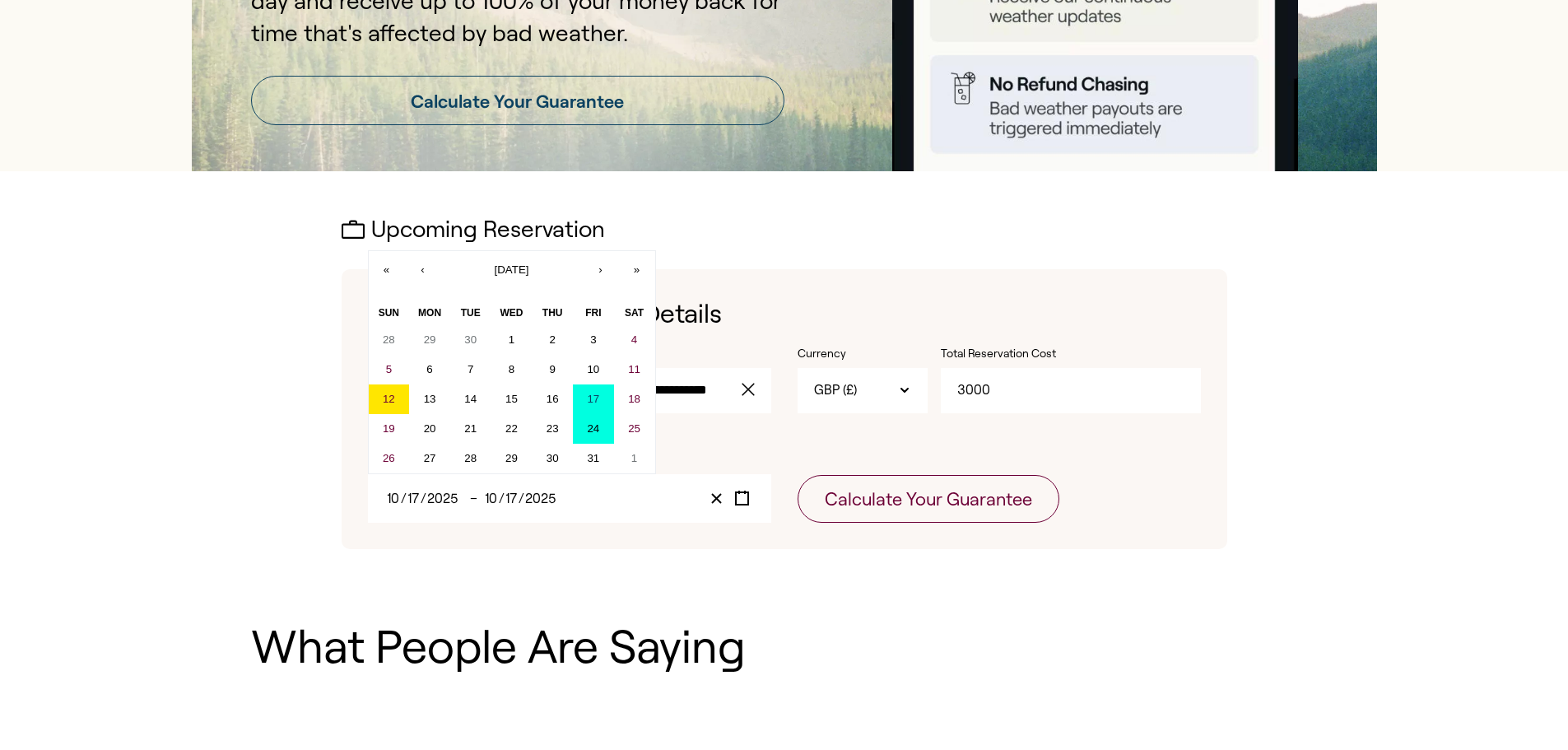
click at [590, 437] on button "24" at bounding box center [593, 429] width 41 height 30
click at [596, 401] on abbr "17" at bounding box center [593, 399] width 12 height 12
type input "24"
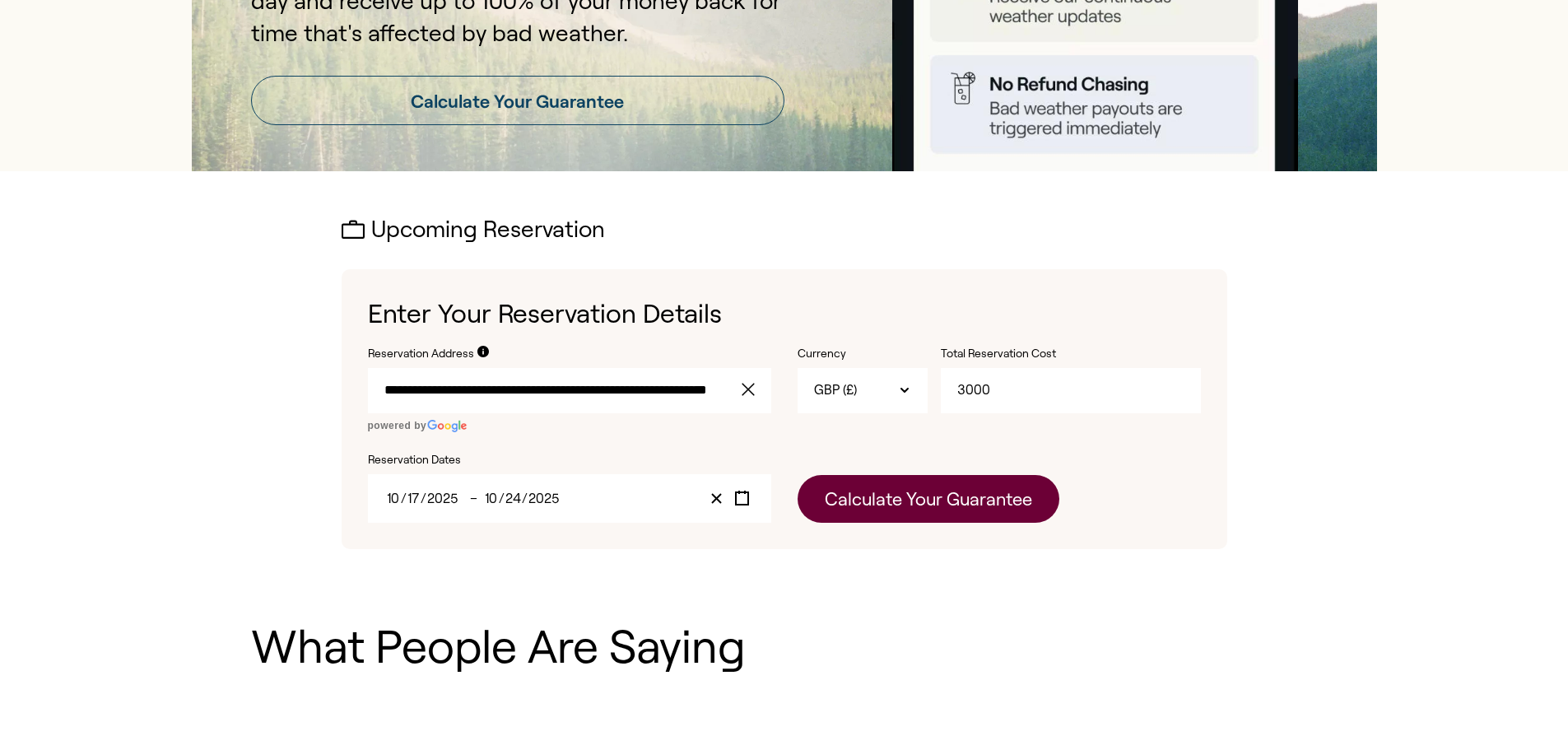
click at [855, 500] on button "Calculate Your Guarantee" at bounding box center [929, 499] width 262 height 48
